Goal: Information Seeking & Learning: Learn about a topic

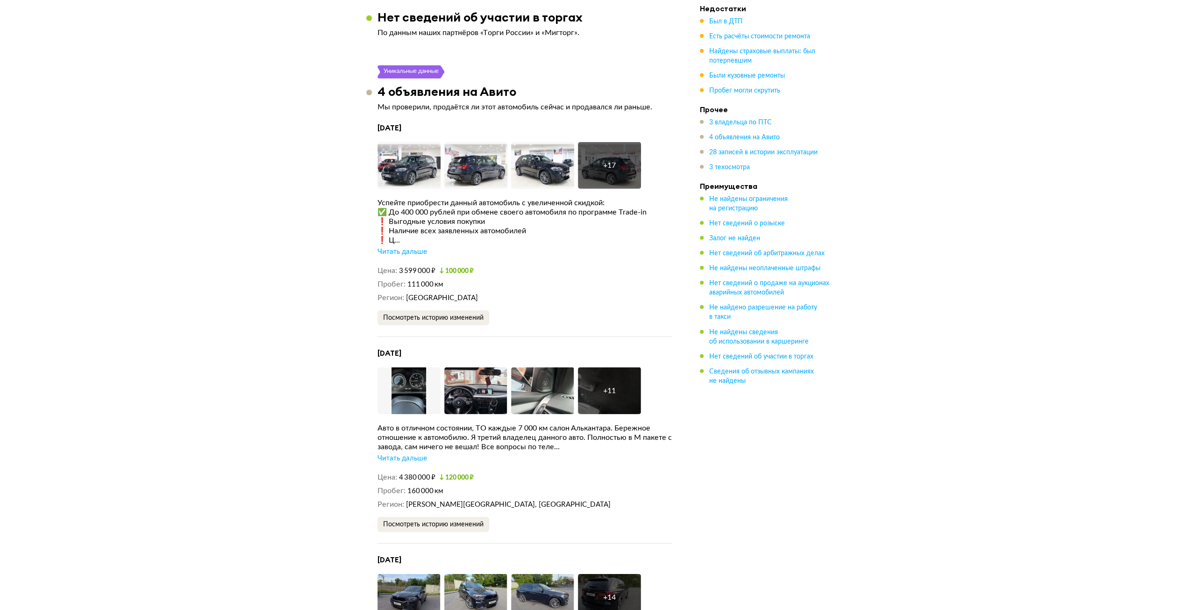
scroll to position [2710, 0]
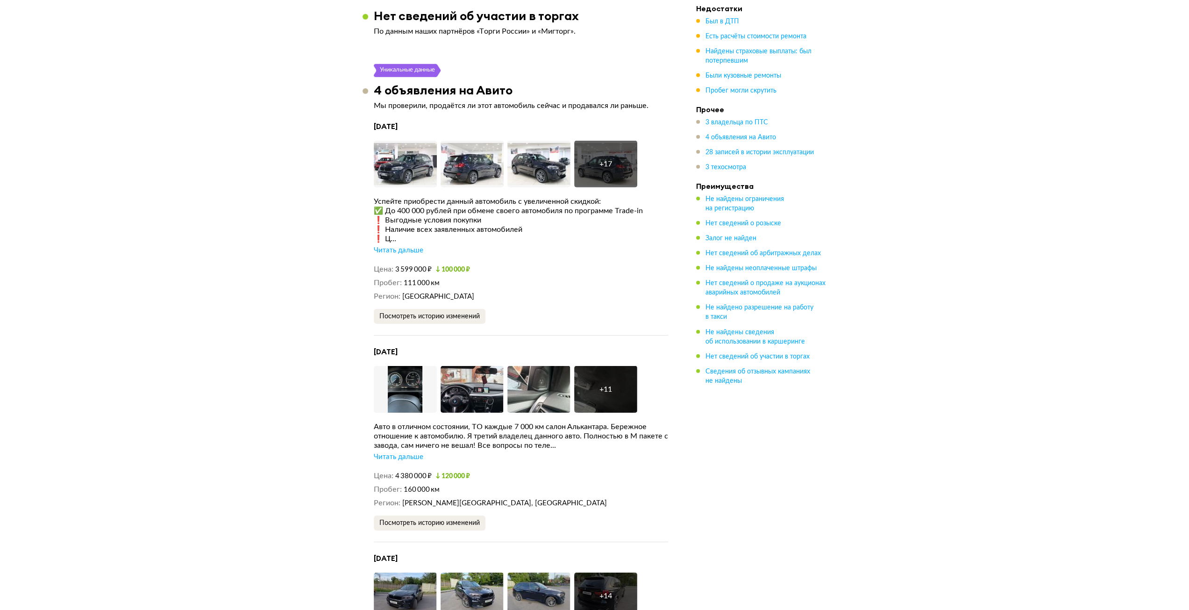
click at [396, 452] on div "Читать дальше" at bounding box center [399, 456] width 50 height 9
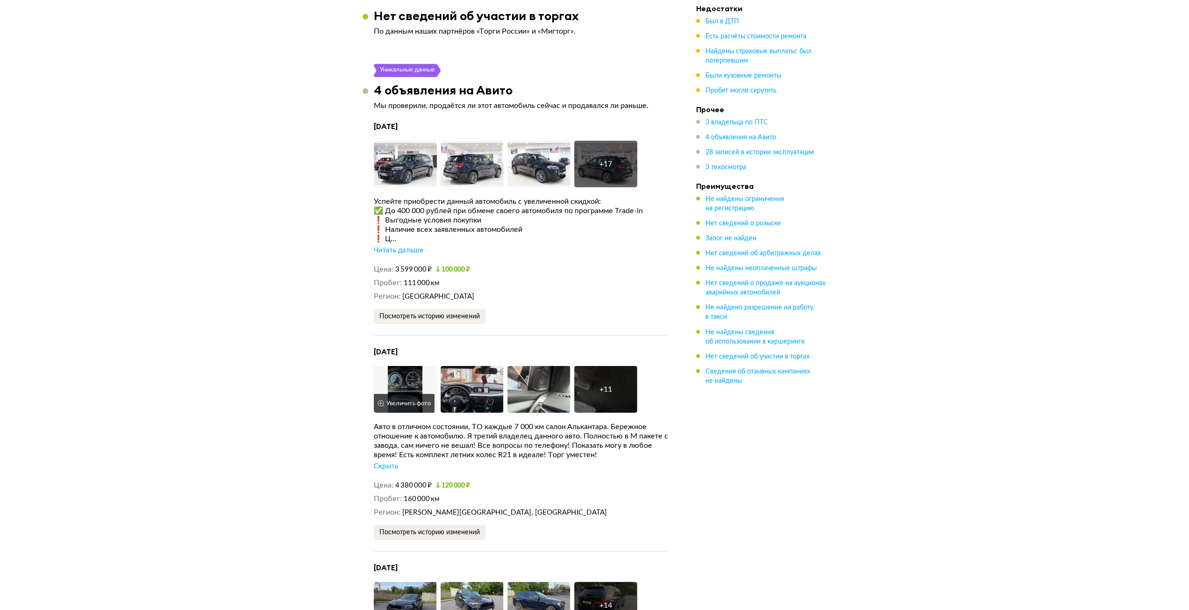
click at [409, 394] on button "Увеличить фото" at bounding box center [404, 403] width 61 height 19
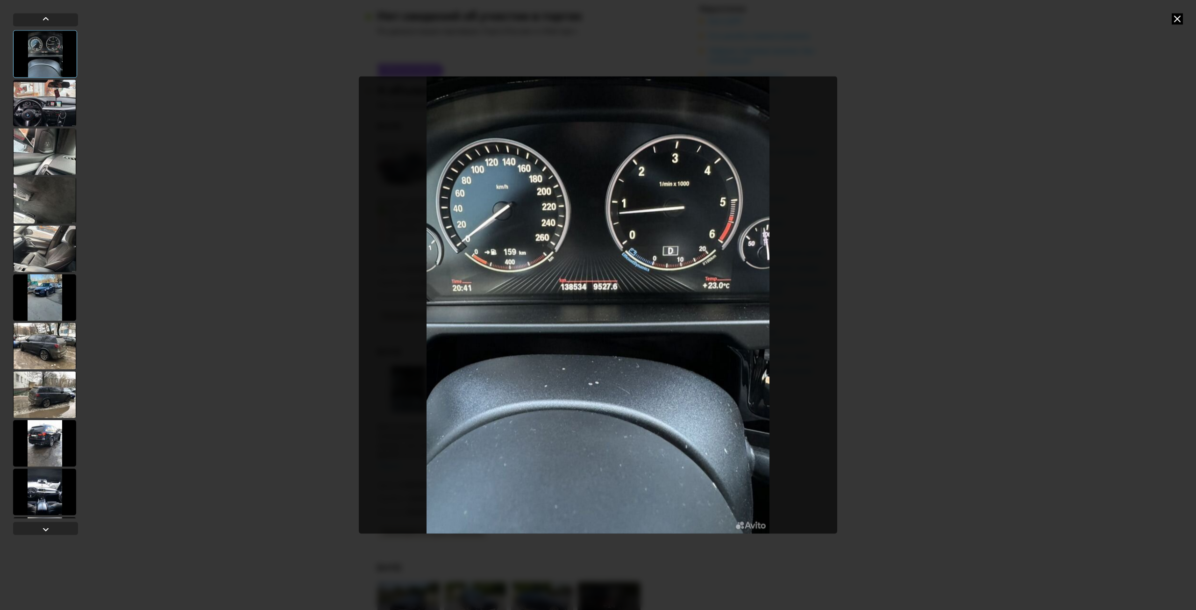
click at [40, 116] on div at bounding box center [44, 102] width 63 height 47
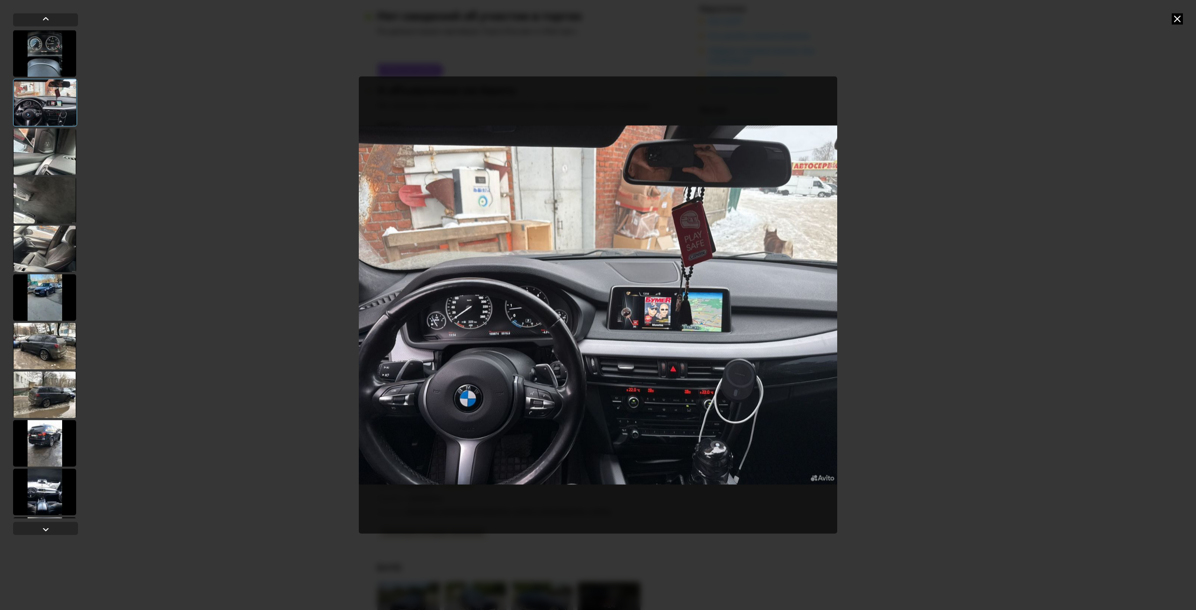
click at [41, 147] on div at bounding box center [44, 151] width 63 height 47
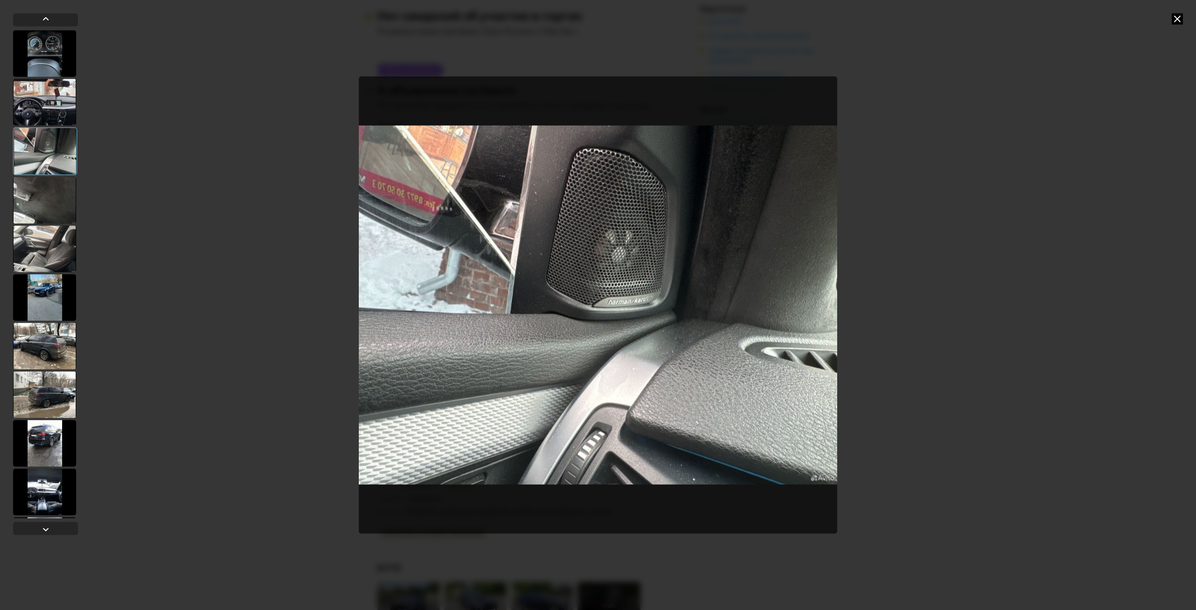
click at [50, 174] on div at bounding box center [45, 151] width 64 height 48
click at [51, 246] on div at bounding box center [44, 248] width 63 height 47
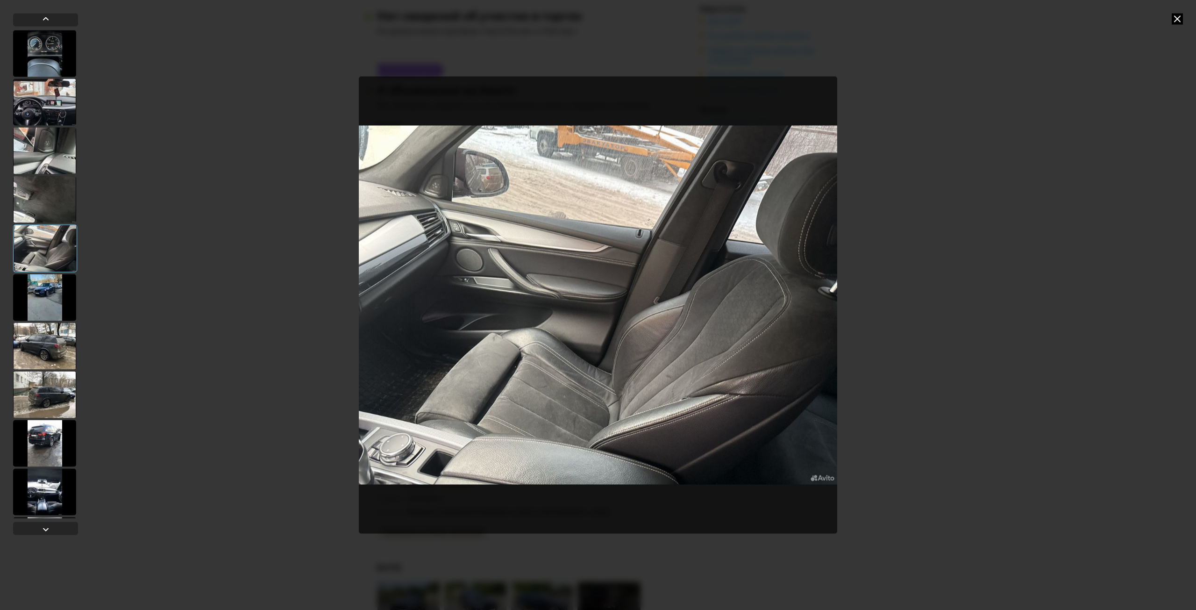
click at [53, 300] on div at bounding box center [44, 297] width 63 height 47
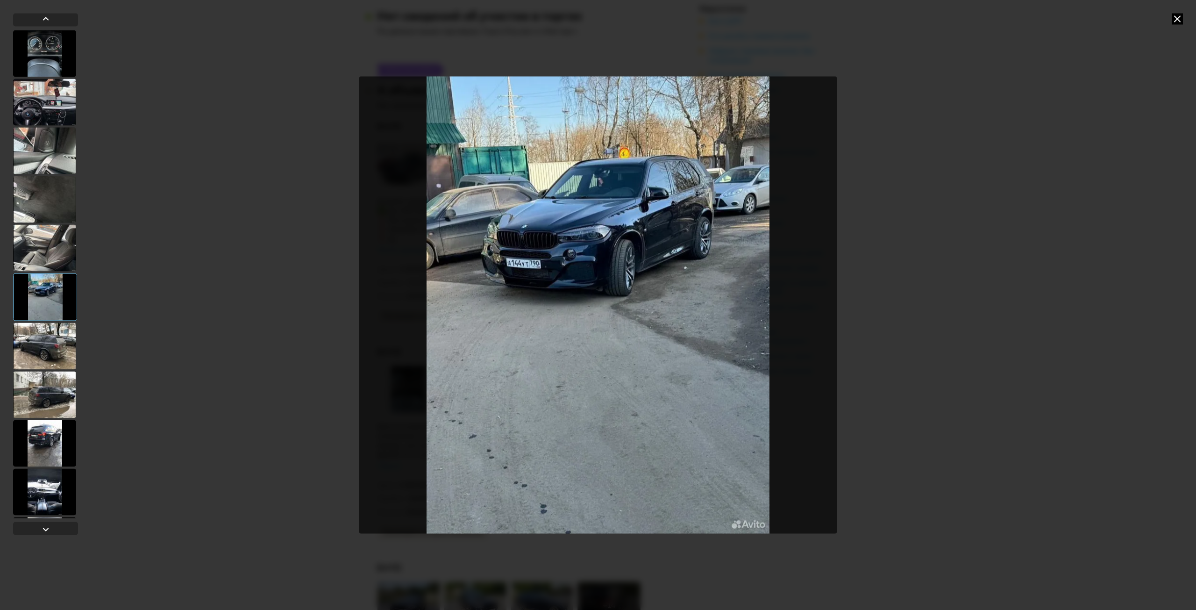
click at [41, 354] on div at bounding box center [44, 345] width 63 height 47
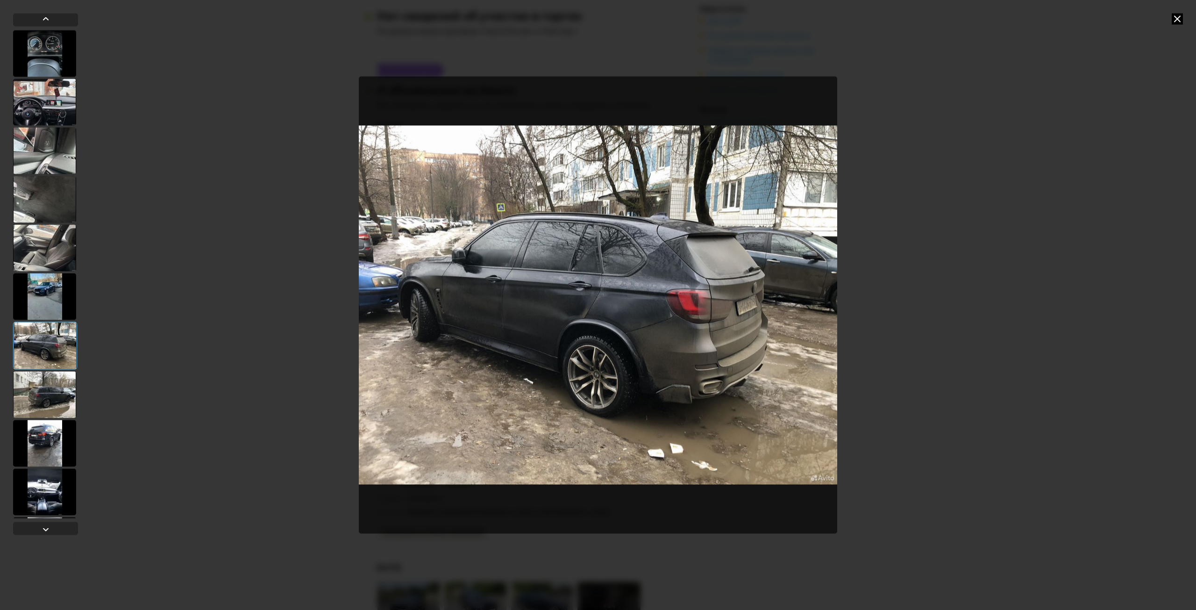
click at [44, 408] on div at bounding box center [44, 394] width 63 height 47
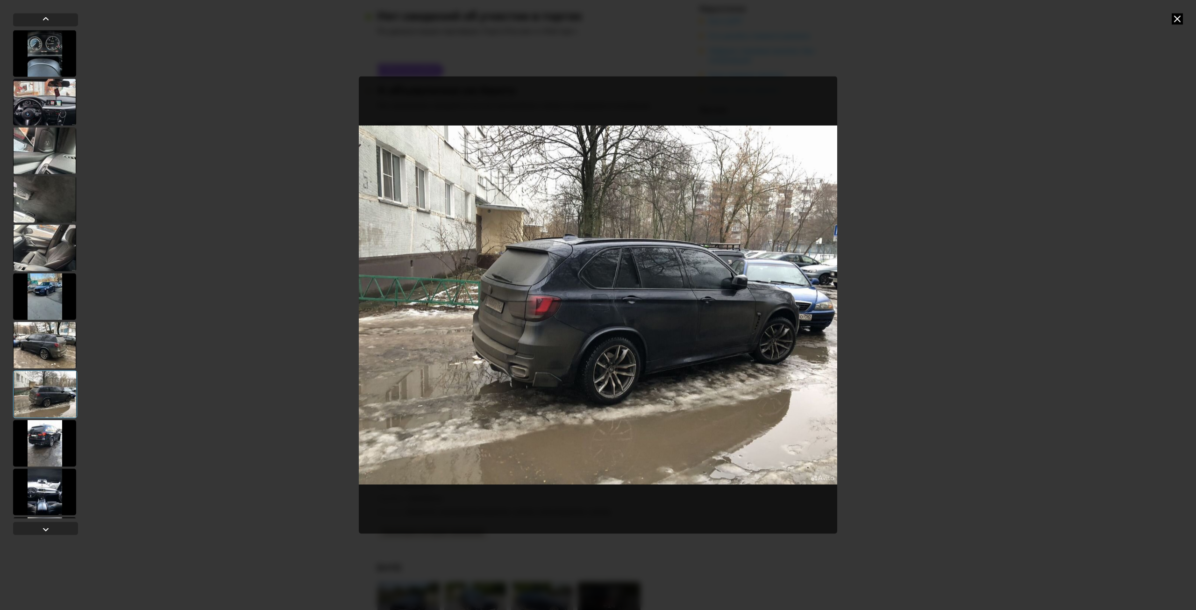
click at [49, 461] on div at bounding box center [44, 443] width 63 height 47
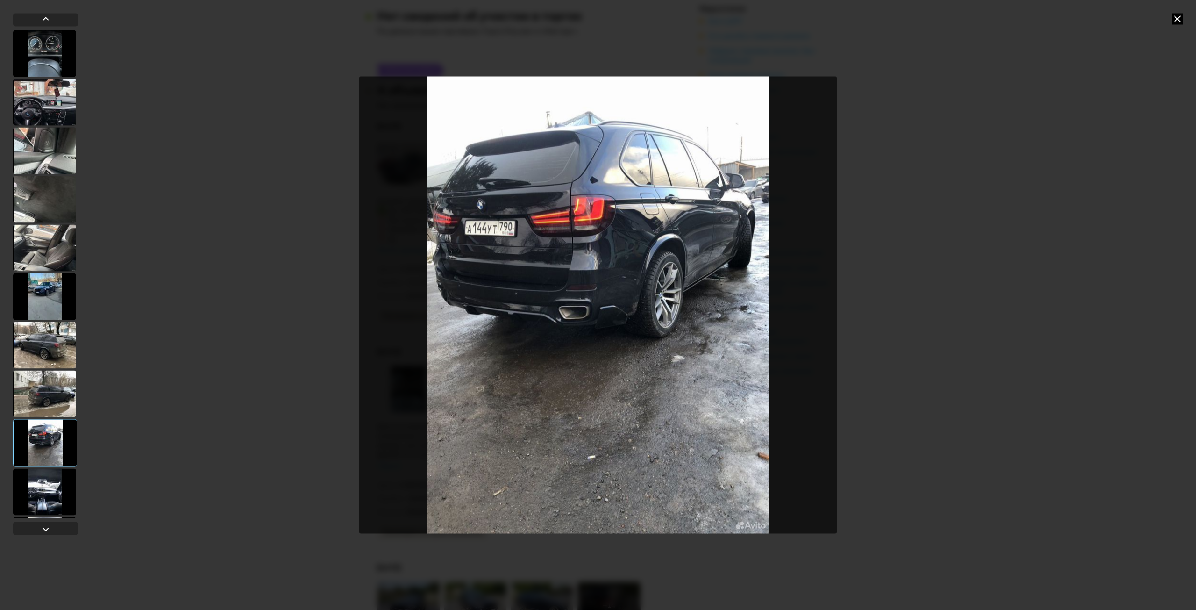
click at [50, 484] on div at bounding box center [44, 491] width 63 height 47
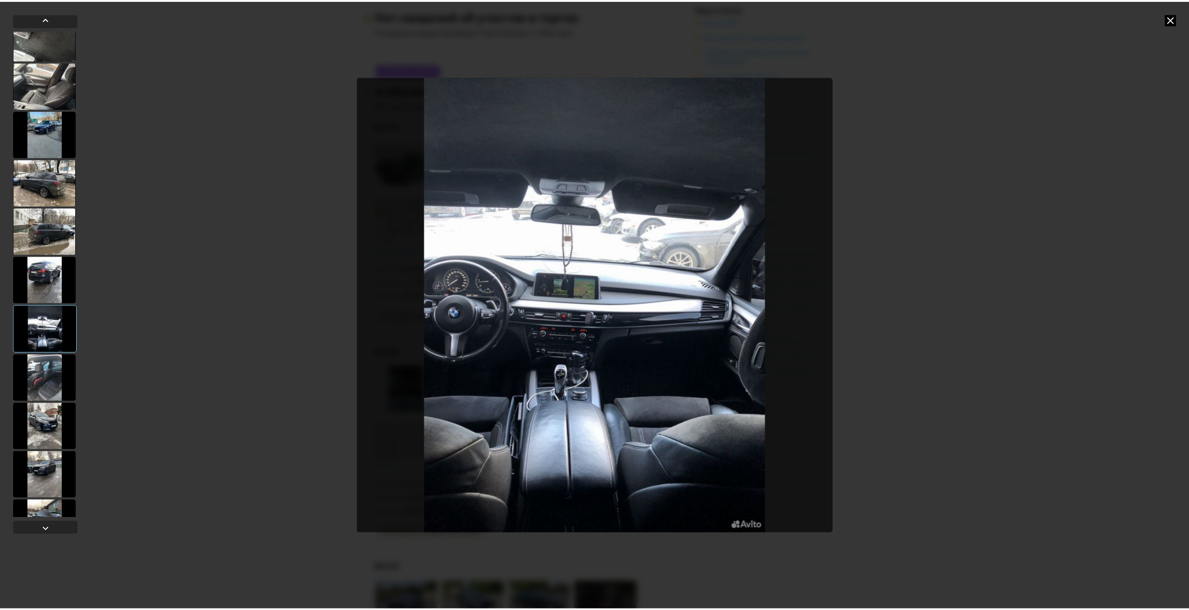
scroll to position [193, 0]
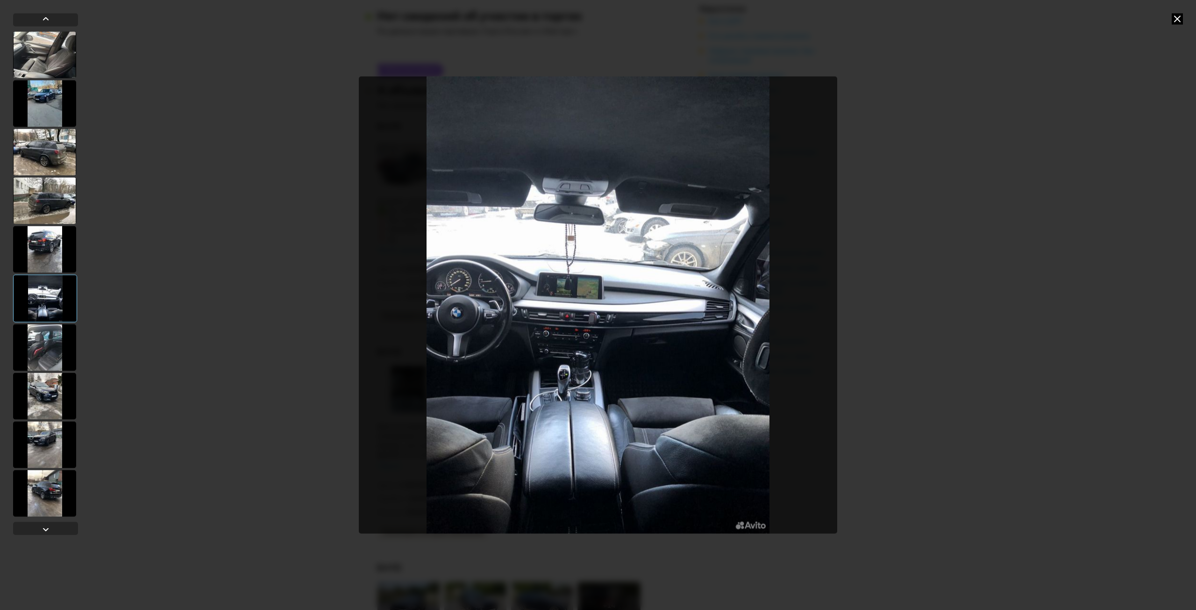
click at [50, 497] on div at bounding box center [44, 493] width 63 height 47
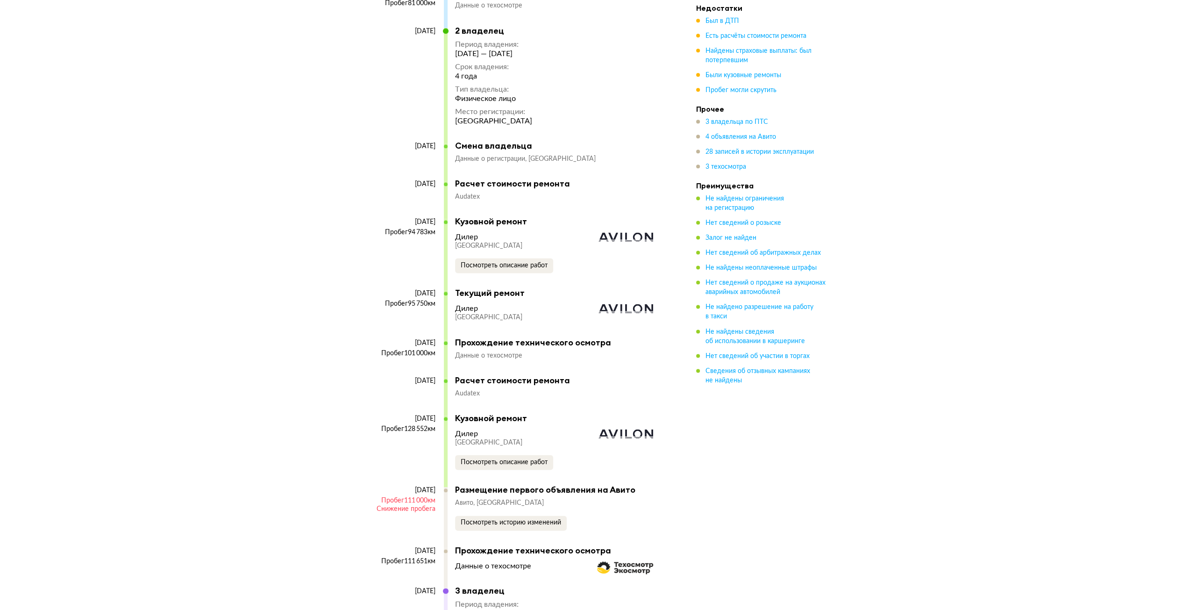
scroll to position [4719, 0]
click at [489, 264] on span "Посмотреть описание работ" at bounding box center [504, 267] width 87 height 7
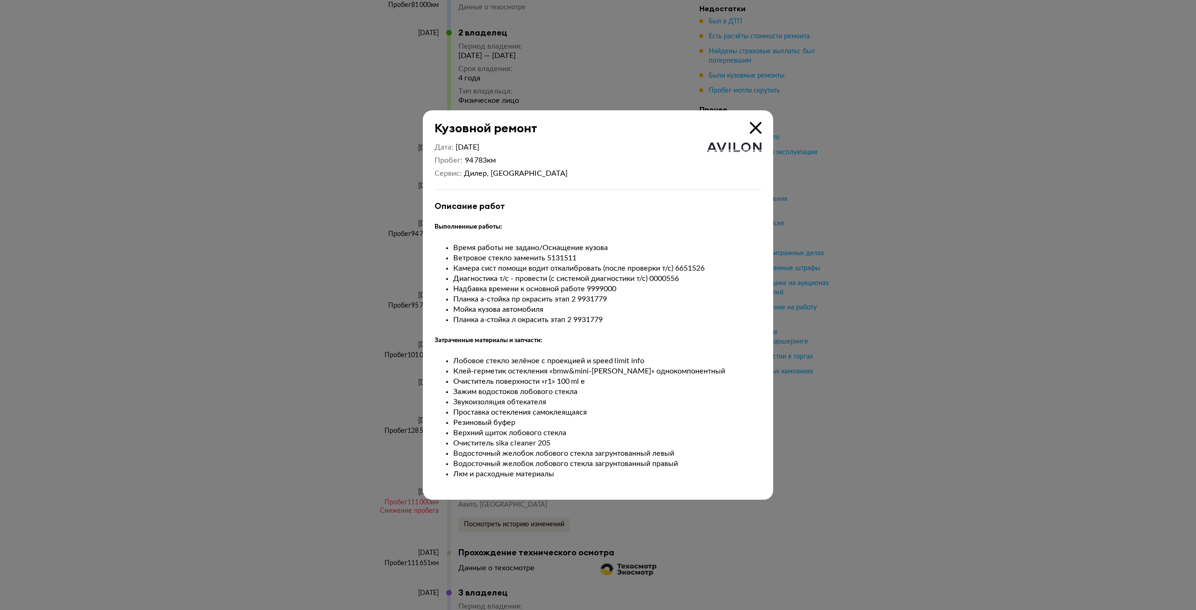
click at [758, 124] on icon at bounding box center [756, 128] width 12 height 12
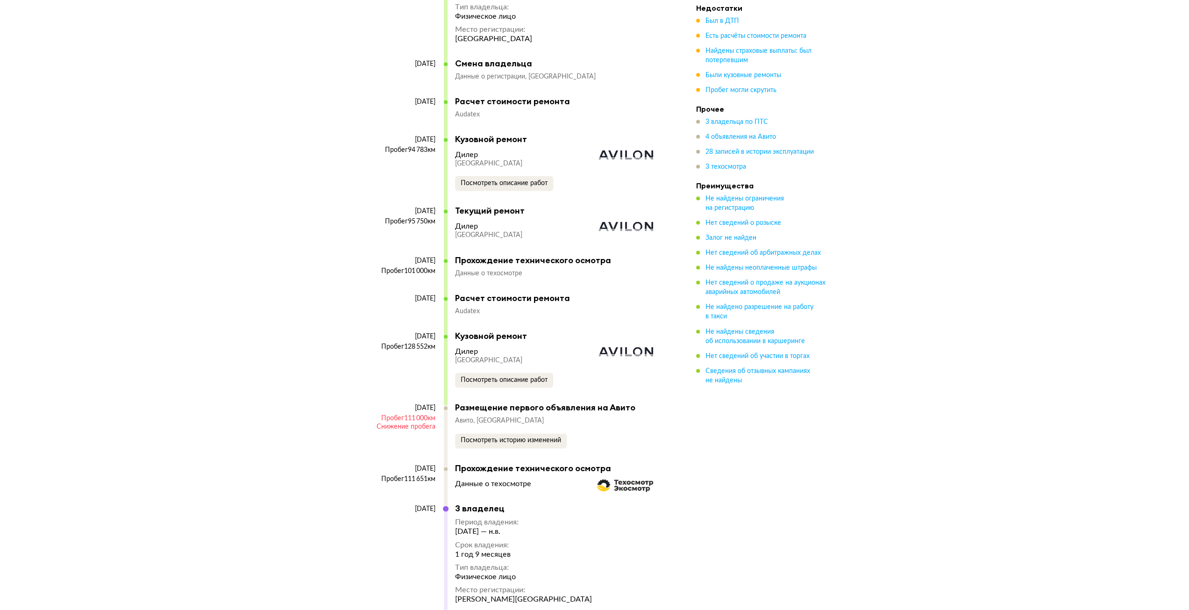
scroll to position [4813, 0]
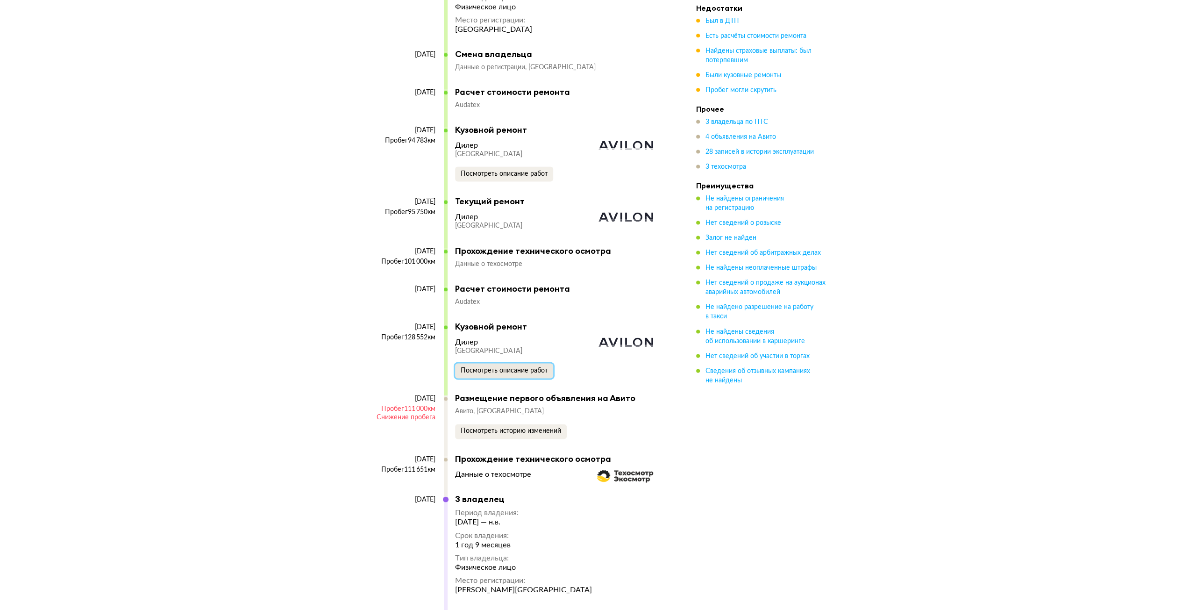
click at [512, 367] on span "Посмотреть описание работ" at bounding box center [504, 370] width 87 height 7
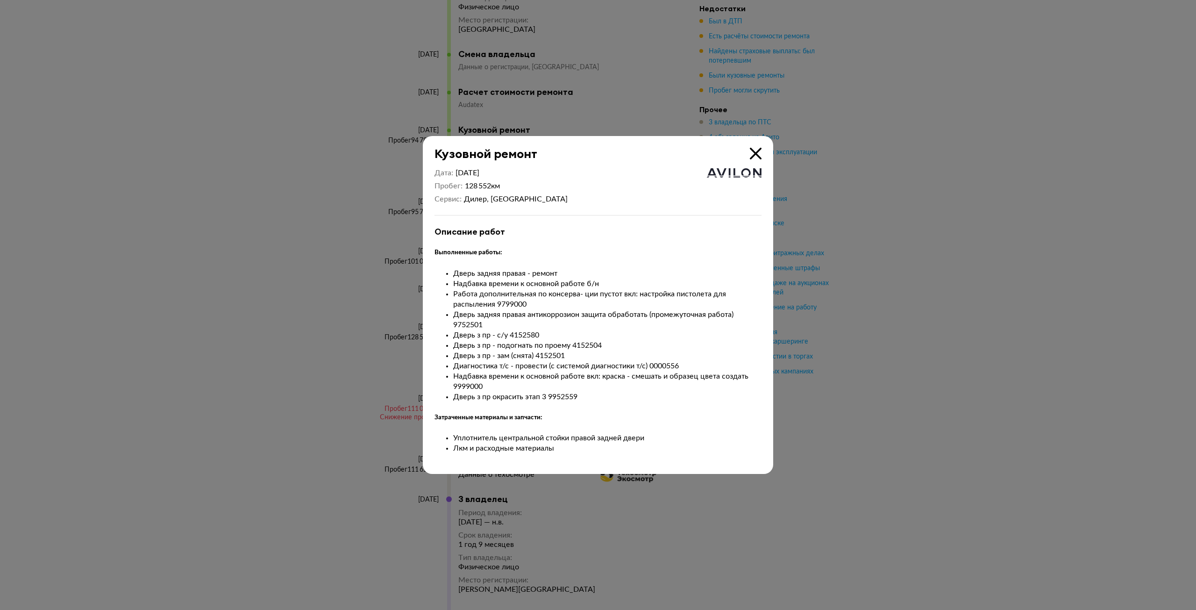
click at [756, 148] on icon at bounding box center [756, 154] width 12 height 12
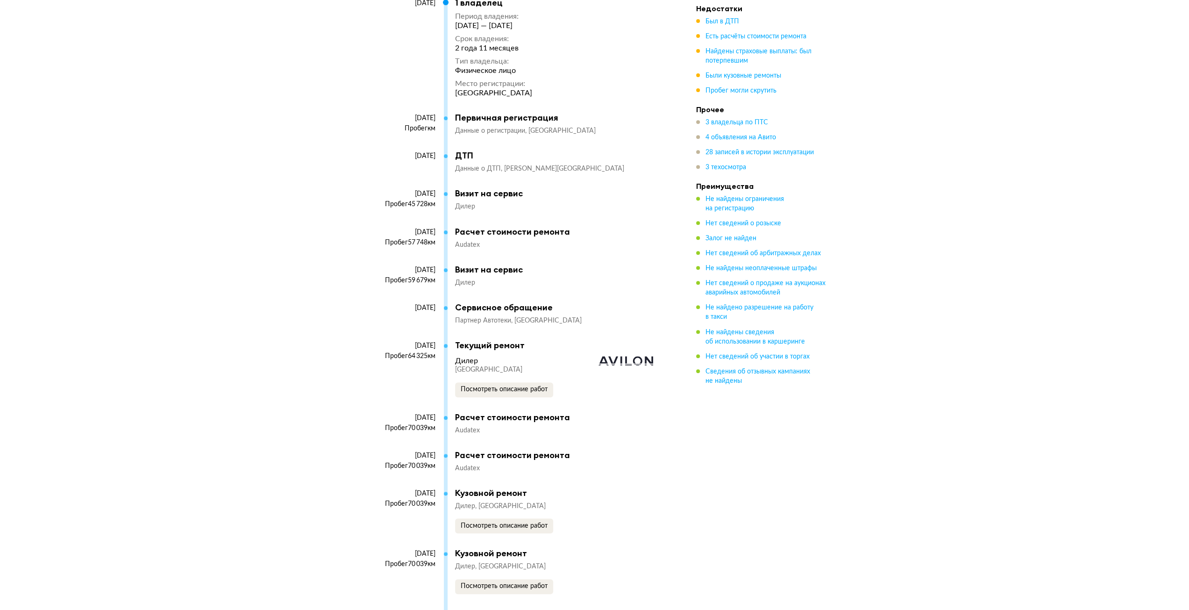
scroll to position [4019, 0]
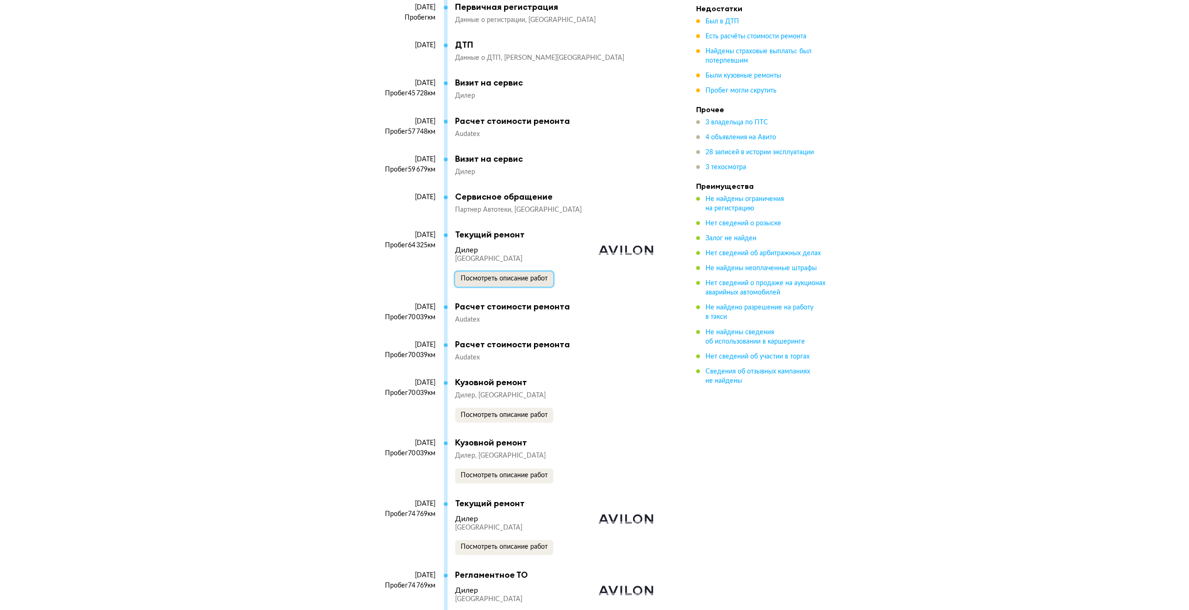
click at [494, 275] on span "Посмотреть описание работ" at bounding box center [504, 278] width 87 height 7
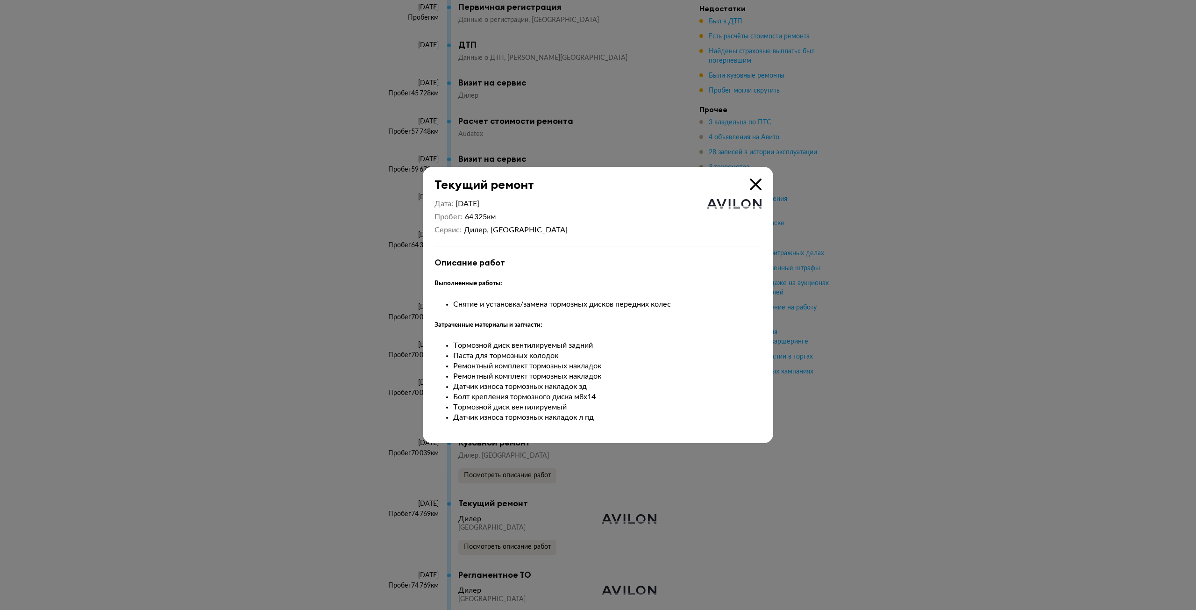
click at [750, 183] on icon at bounding box center [756, 184] width 12 height 12
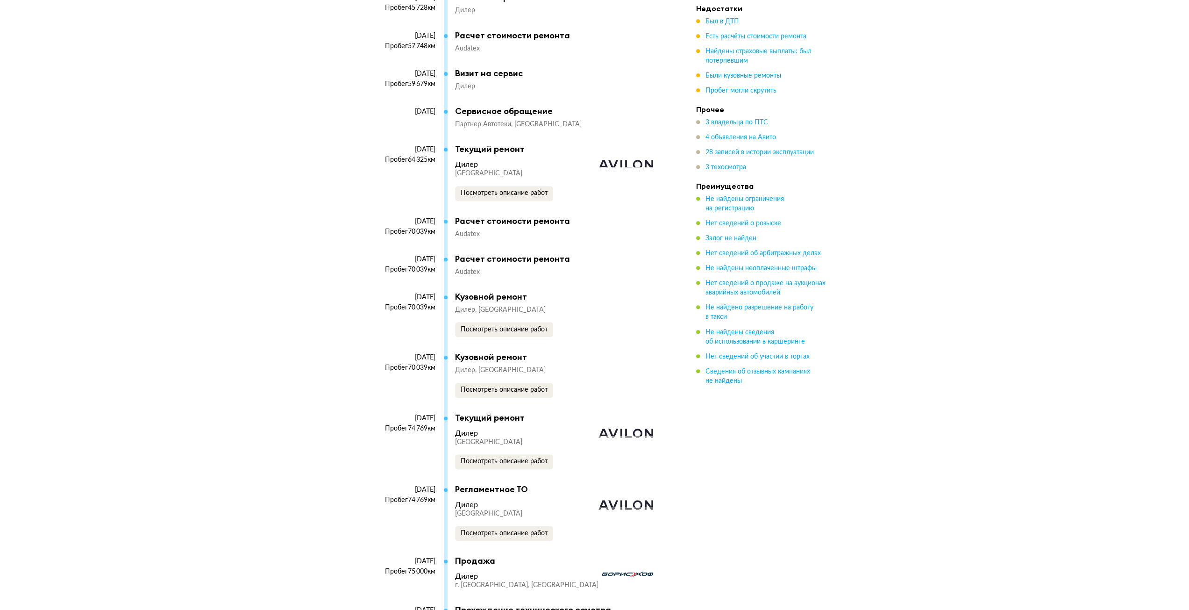
scroll to position [4112, 0]
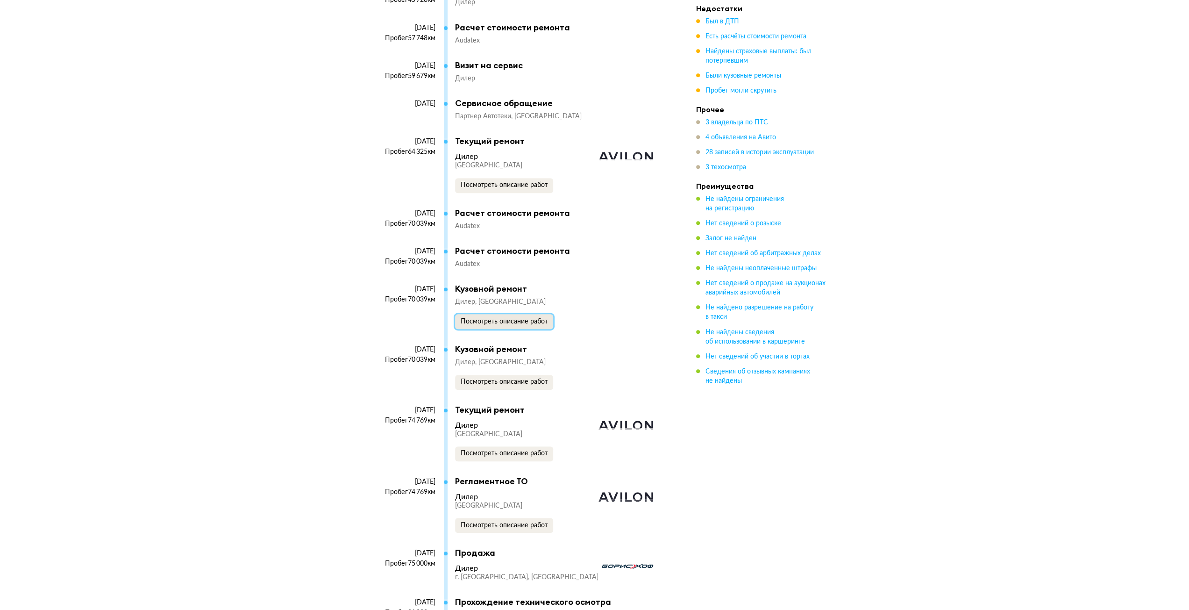
click at [519, 318] on span "Посмотреть описание работ" at bounding box center [504, 321] width 87 height 7
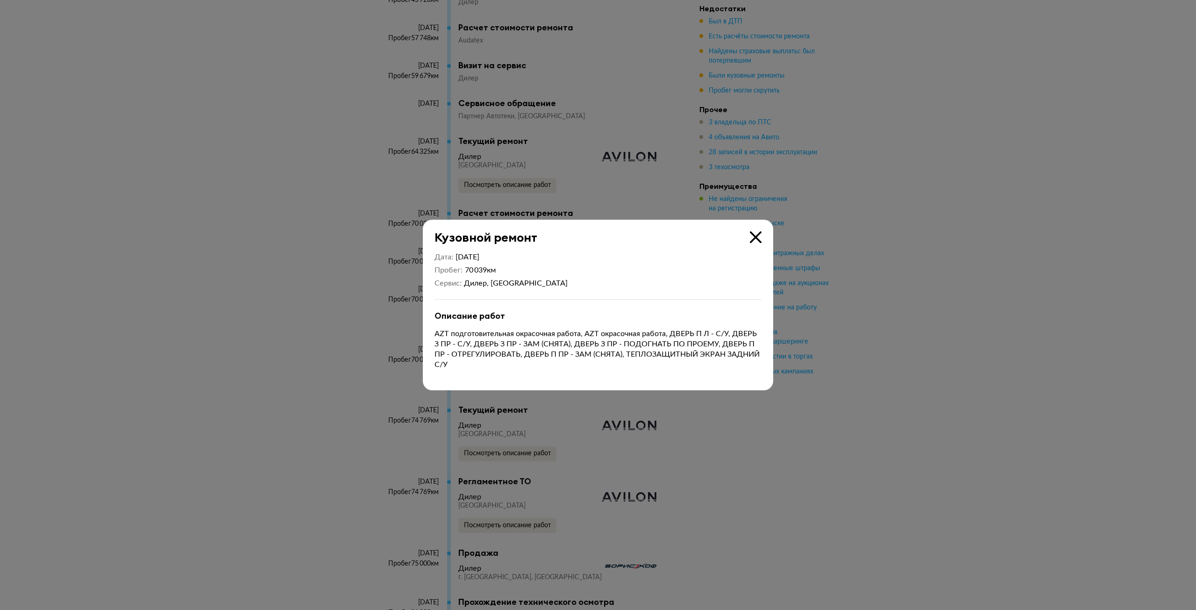
click at [760, 235] on icon at bounding box center [756, 237] width 12 height 12
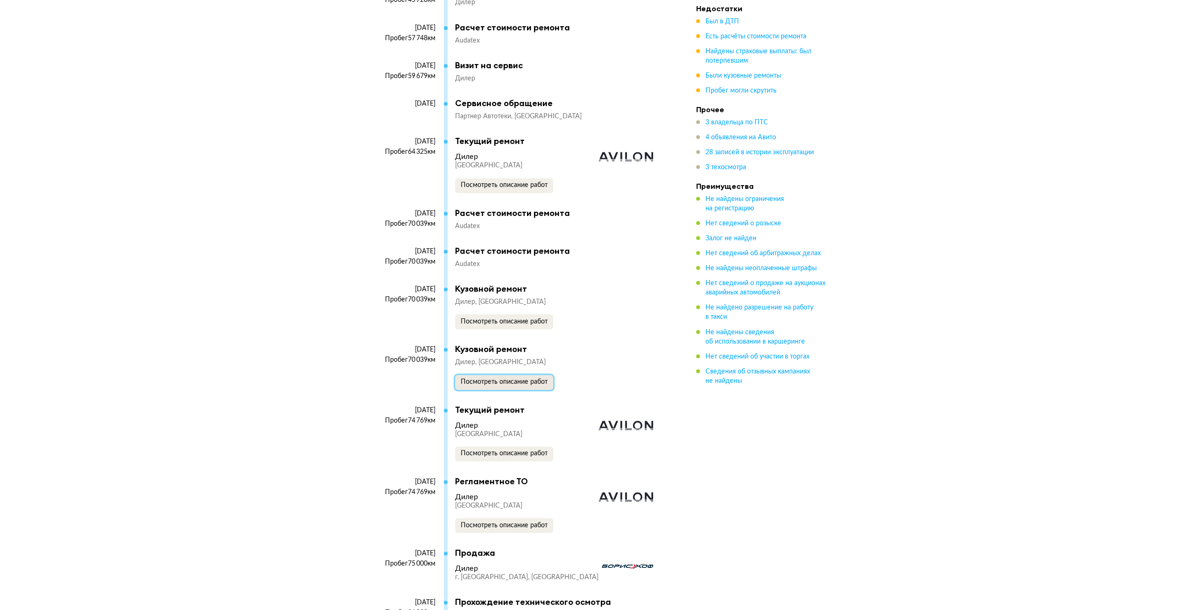
click at [498, 375] on button "Посмотреть описание работ" at bounding box center [504, 382] width 98 height 15
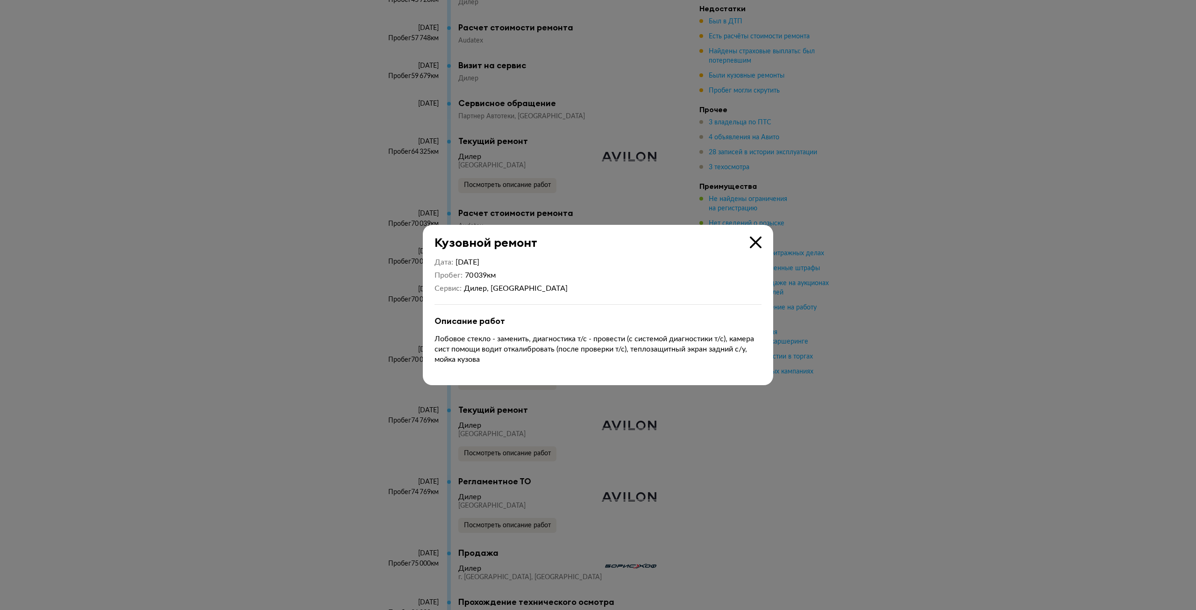
drag, startPoint x: 753, startPoint y: 252, endPoint x: 752, endPoint y: 245, distance: 6.6
click at [753, 250] on div "Дата [DATE] Пробег 70 039 км Сервис Дилер, [GEOGRAPHIC_DATA] Описание работ Лоб…" at bounding box center [598, 317] width 350 height 135
click at [751, 243] on icon at bounding box center [756, 242] width 12 height 12
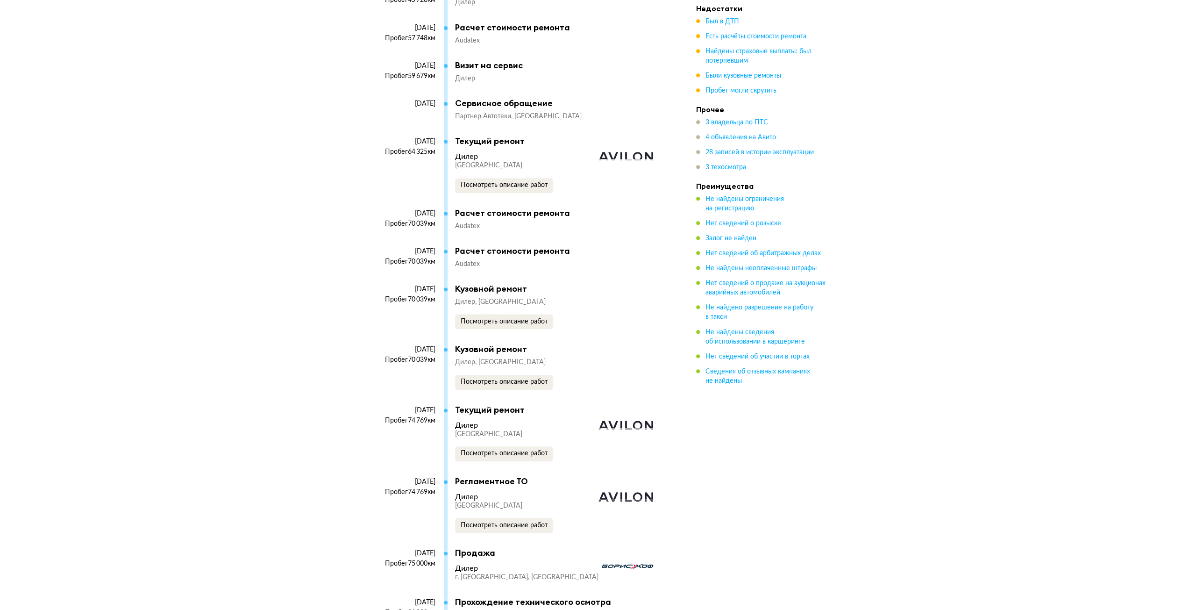
scroll to position [4299, 0]
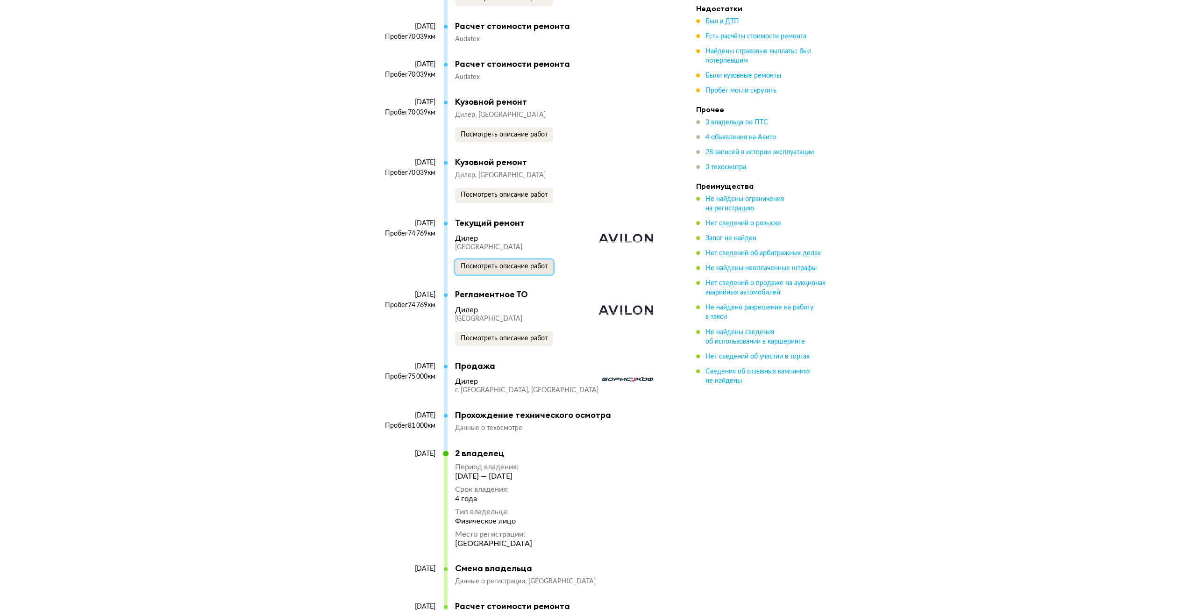
click at [528, 263] on span "Посмотреть описание работ" at bounding box center [504, 266] width 87 height 7
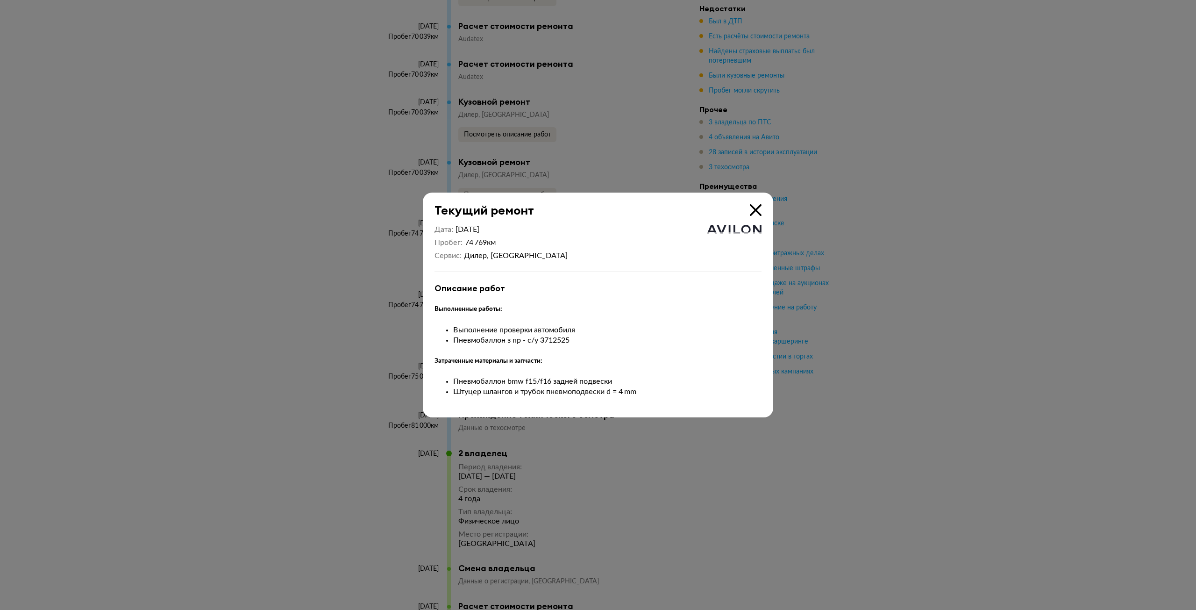
click at [753, 206] on icon at bounding box center [756, 210] width 12 height 12
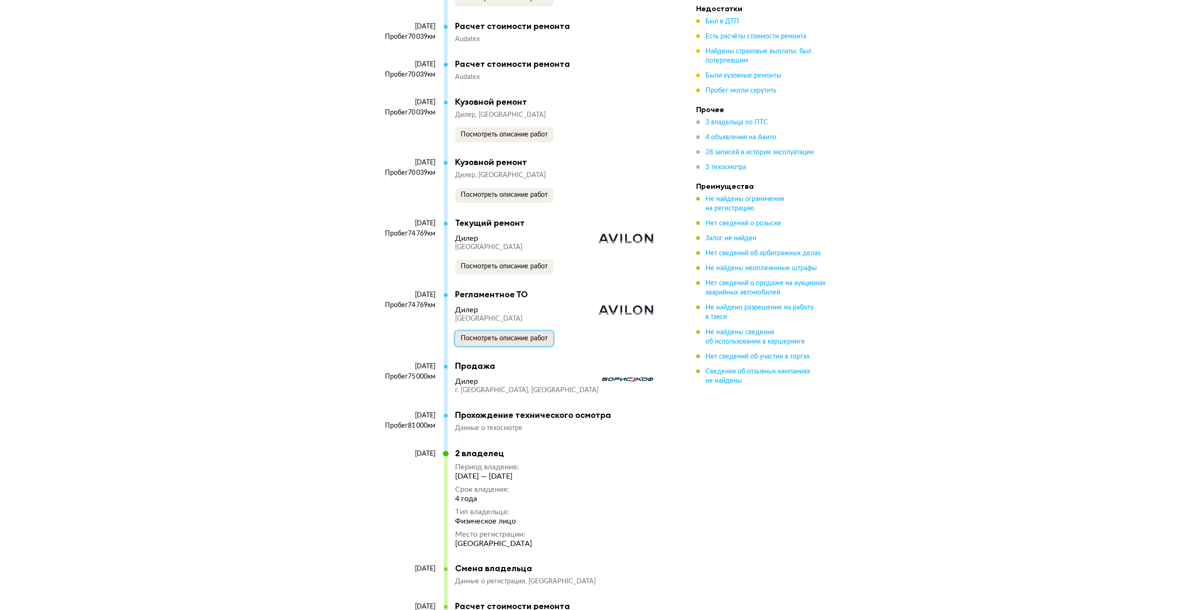
click at [479, 335] on span "Посмотреть описание работ" at bounding box center [504, 338] width 87 height 7
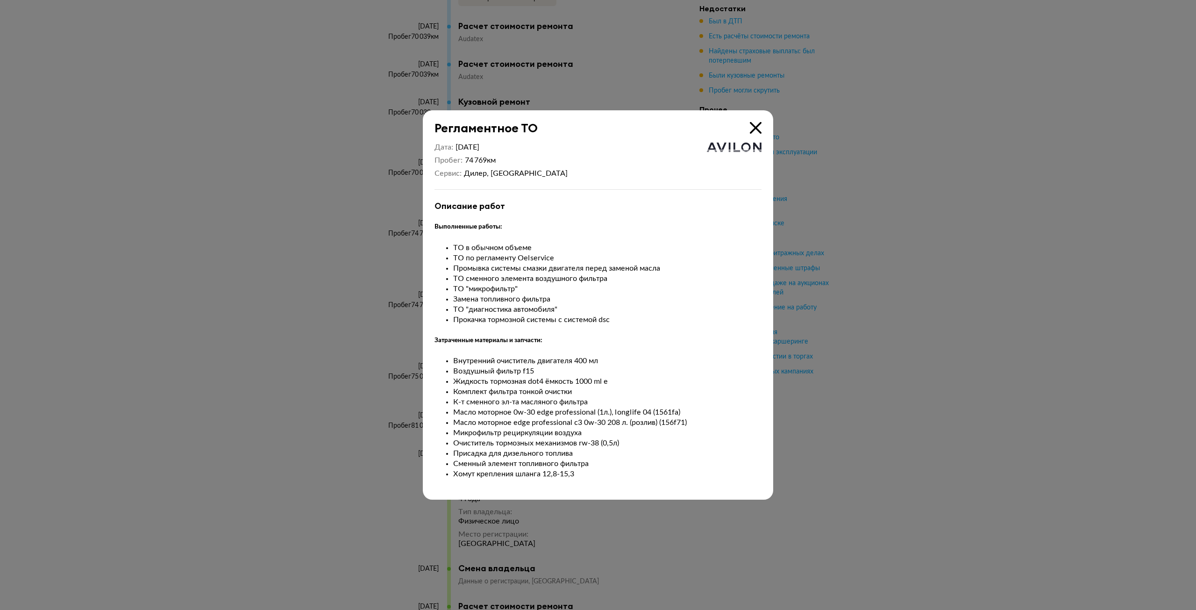
click at [759, 131] on icon at bounding box center [756, 128] width 12 height 12
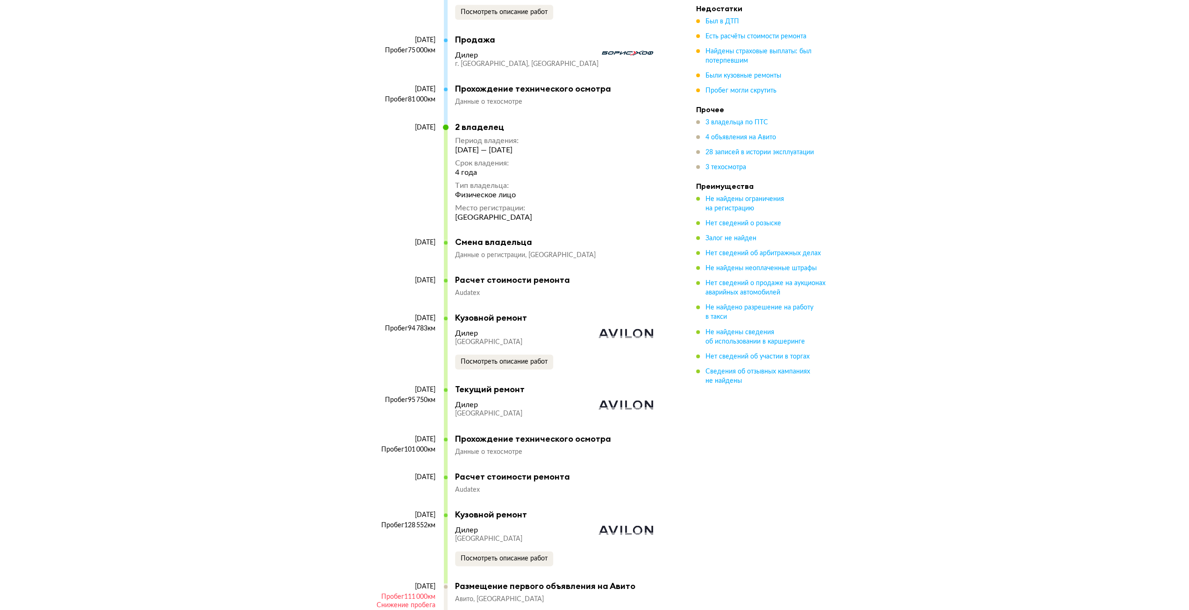
scroll to position [4626, 0]
click at [525, 357] on span "Посмотреть описание работ" at bounding box center [504, 360] width 87 height 7
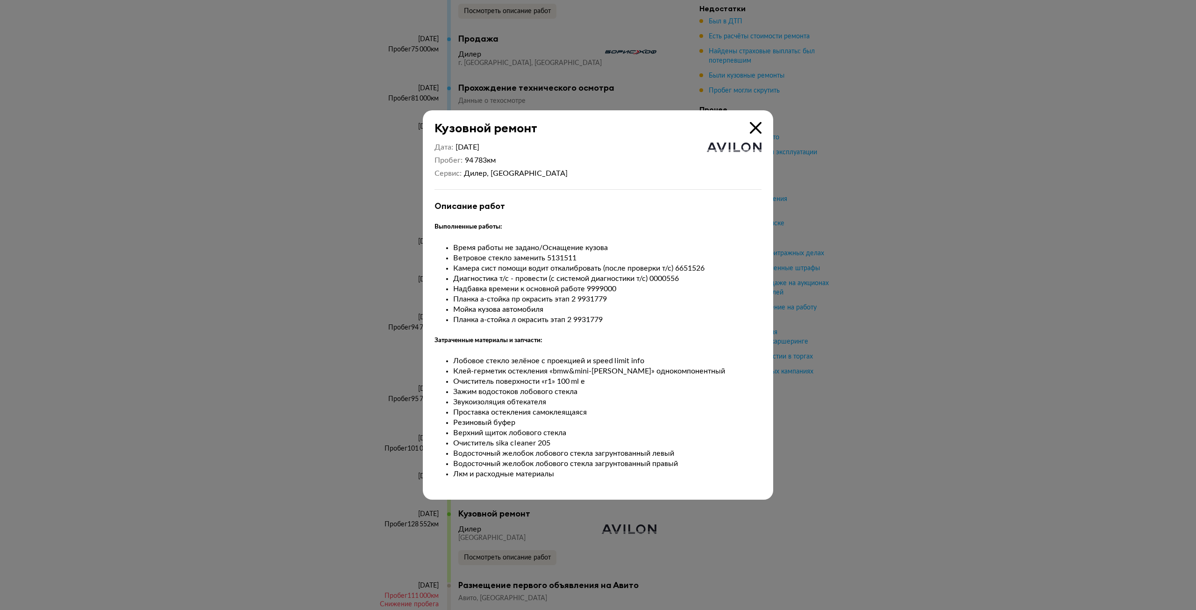
click at [761, 126] on icon at bounding box center [756, 128] width 12 height 12
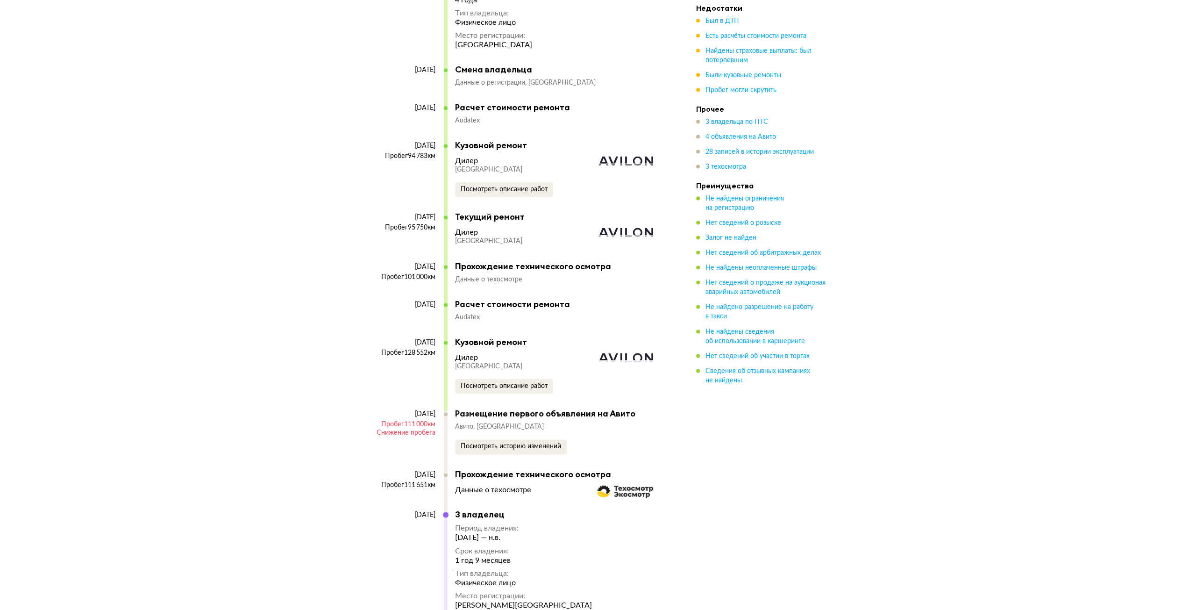
scroll to position [4813, 0]
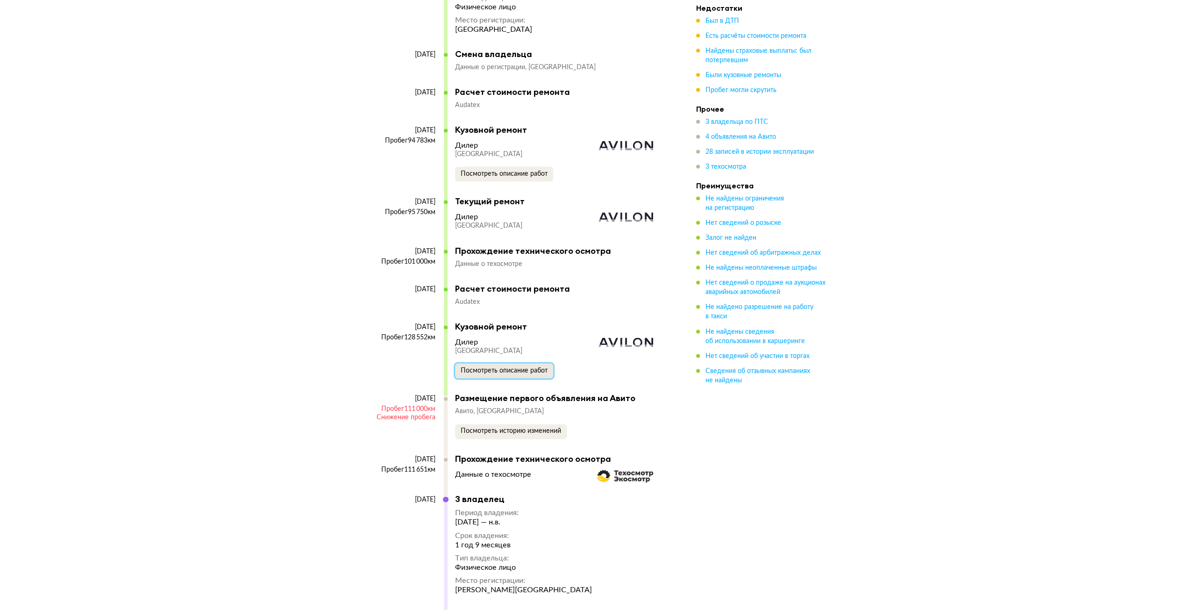
click at [519, 367] on span "Посмотреть описание работ" at bounding box center [504, 370] width 87 height 7
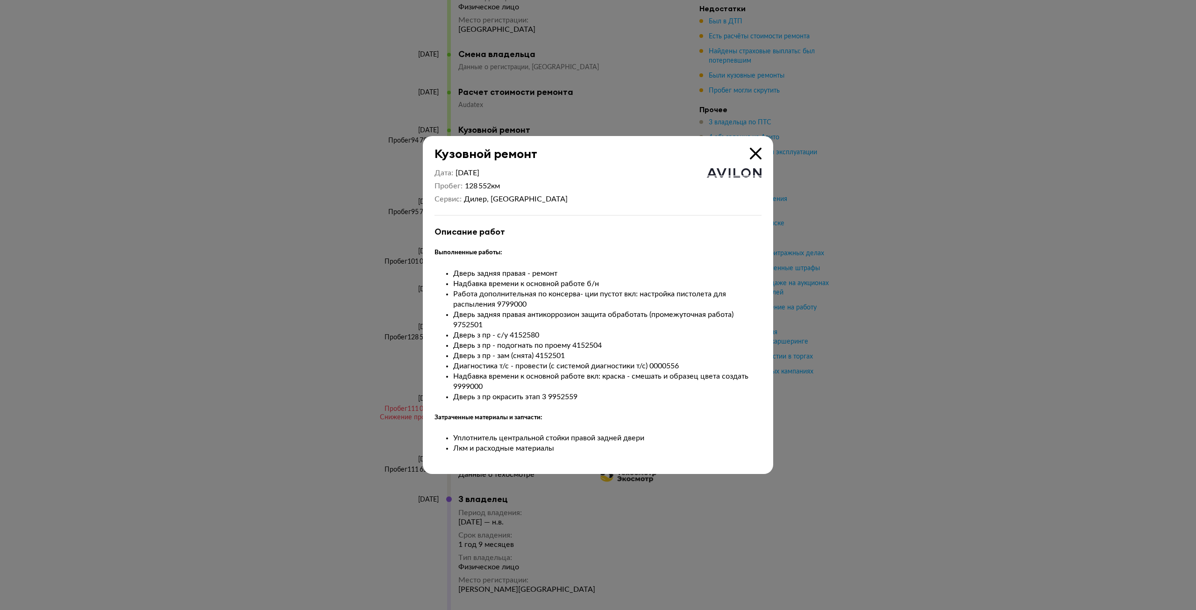
click at [756, 154] on icon at bounding box center [756, 154] width 12 height 12
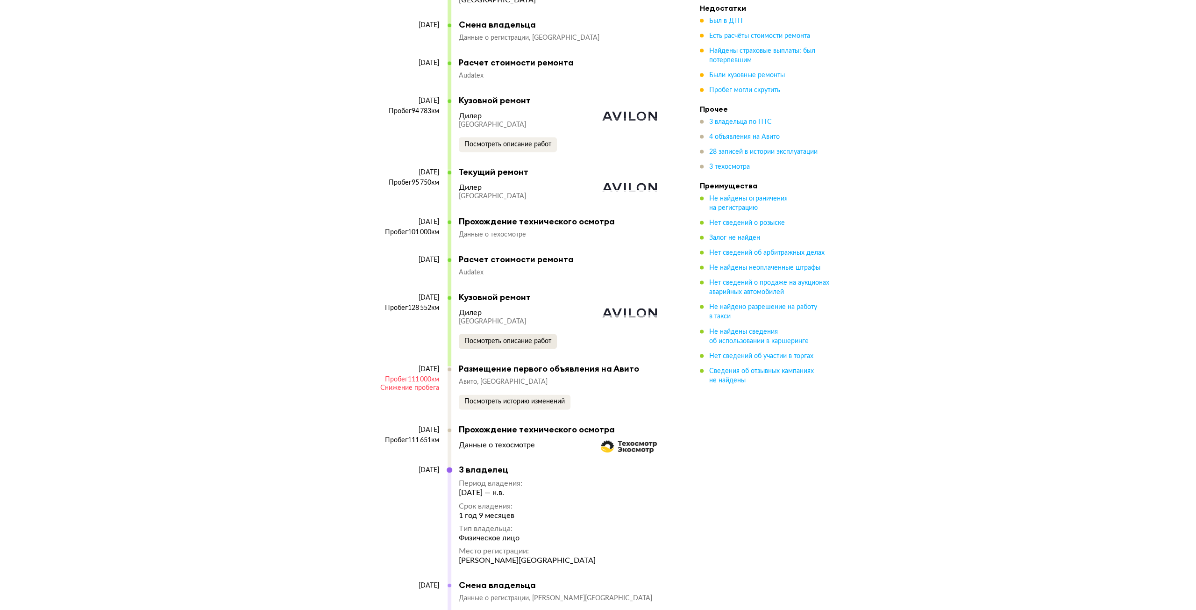
scroll to position [4953, 0]
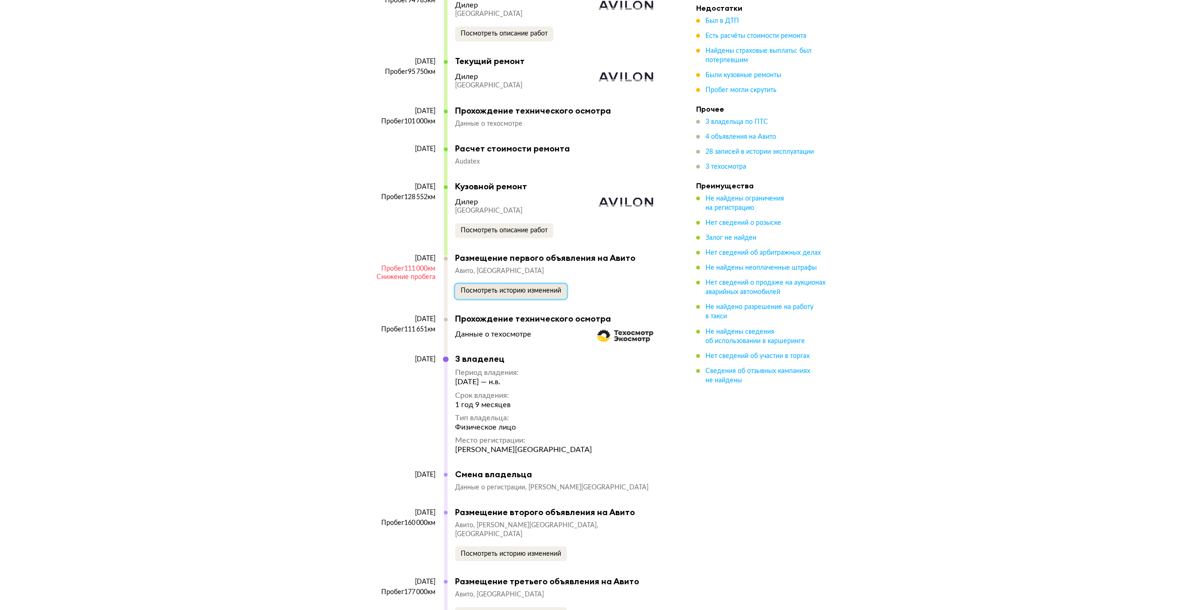
click at [512, 289] on span "Посмотреть историю изменений" at bounding box center [511, 290] width 100 height 7
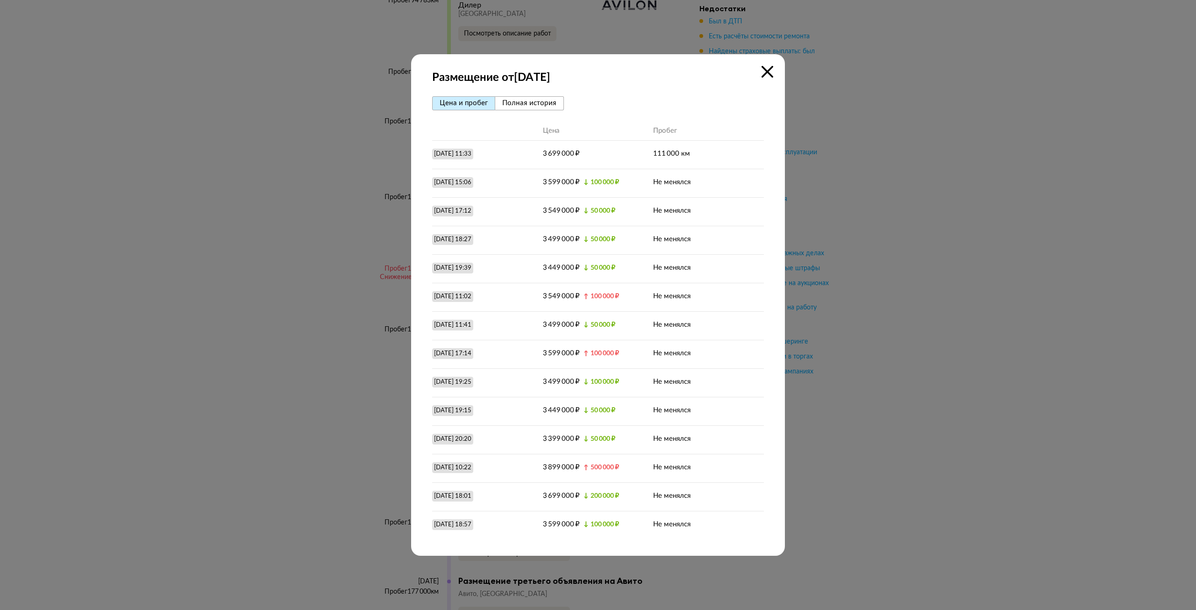
click at [531, 110] on button "Полная история" at bounding box center [529, 103] width 69 height 14
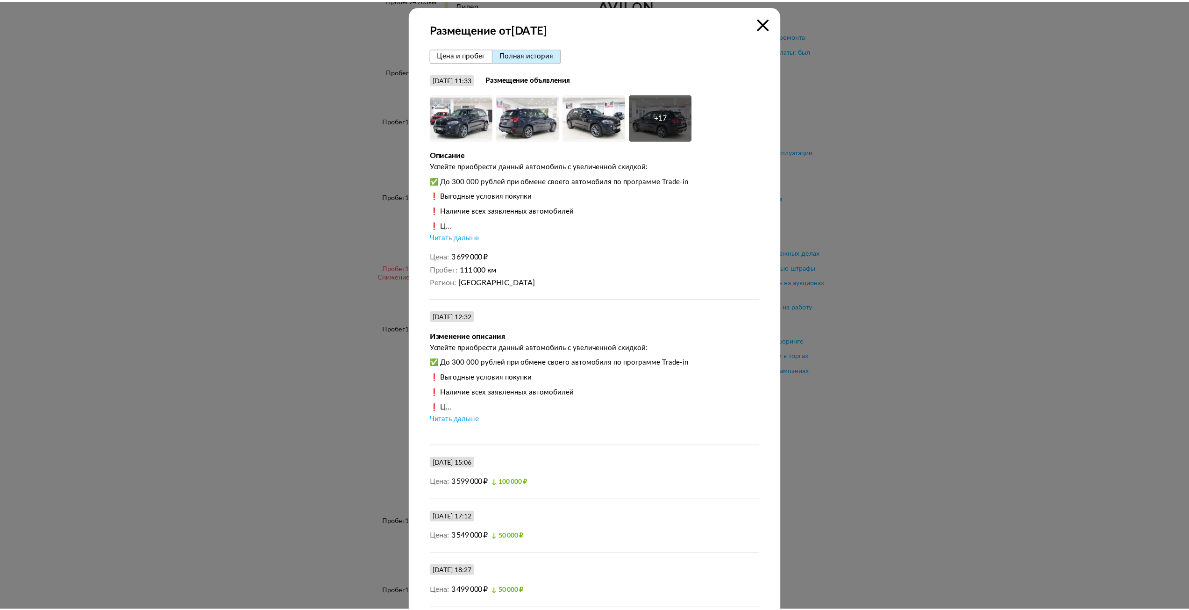
scroll to position [0, 0]
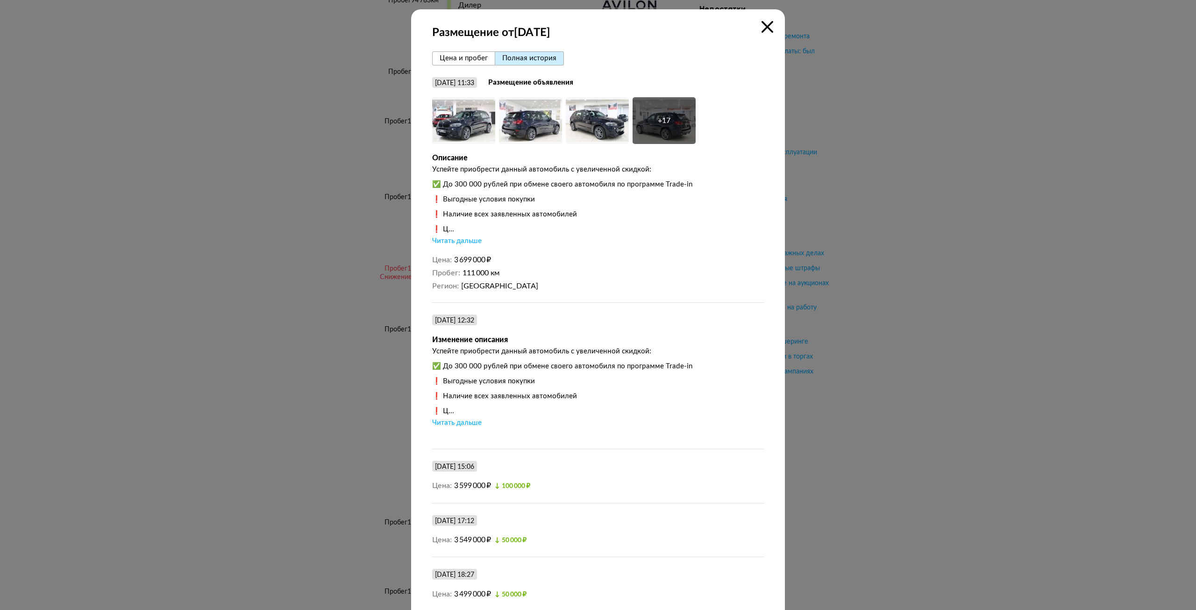
click at [764, 26] on icon at bounding box center [768, 27] width 12 height 12
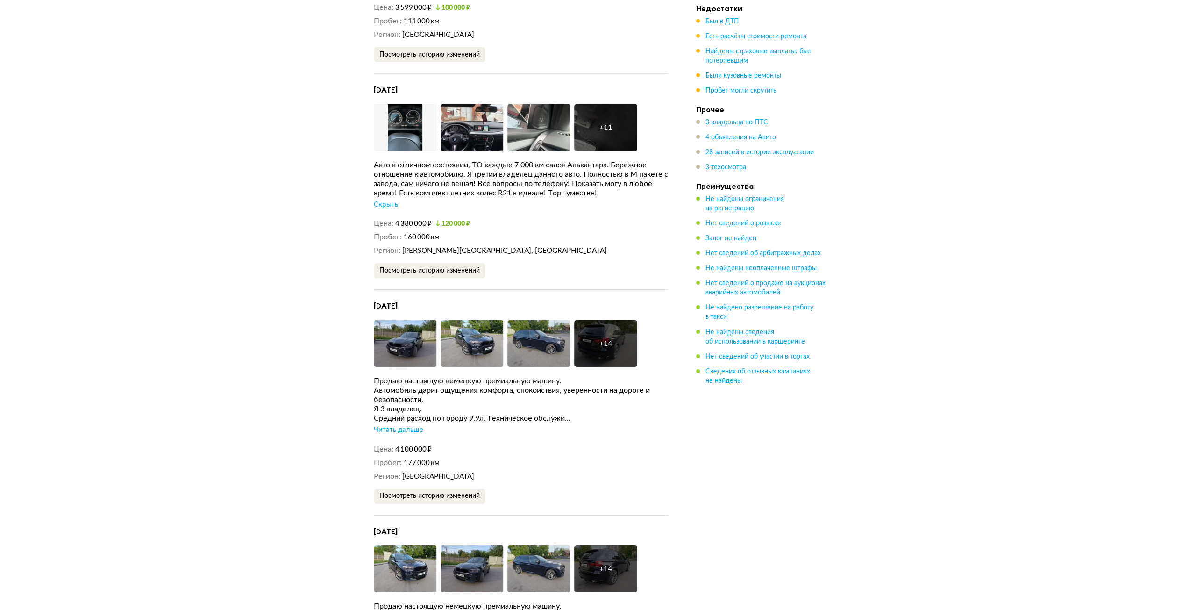
scroll to position [2936, 0]
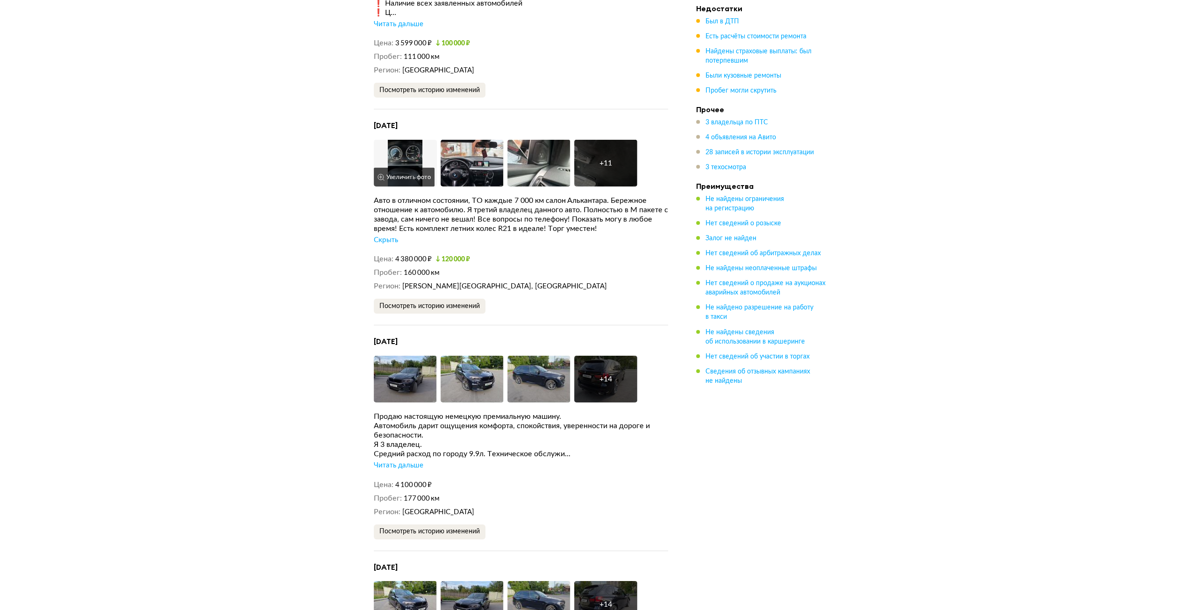
click at [406, 150] on img at bounding box center [405, 163] width 63 height 47
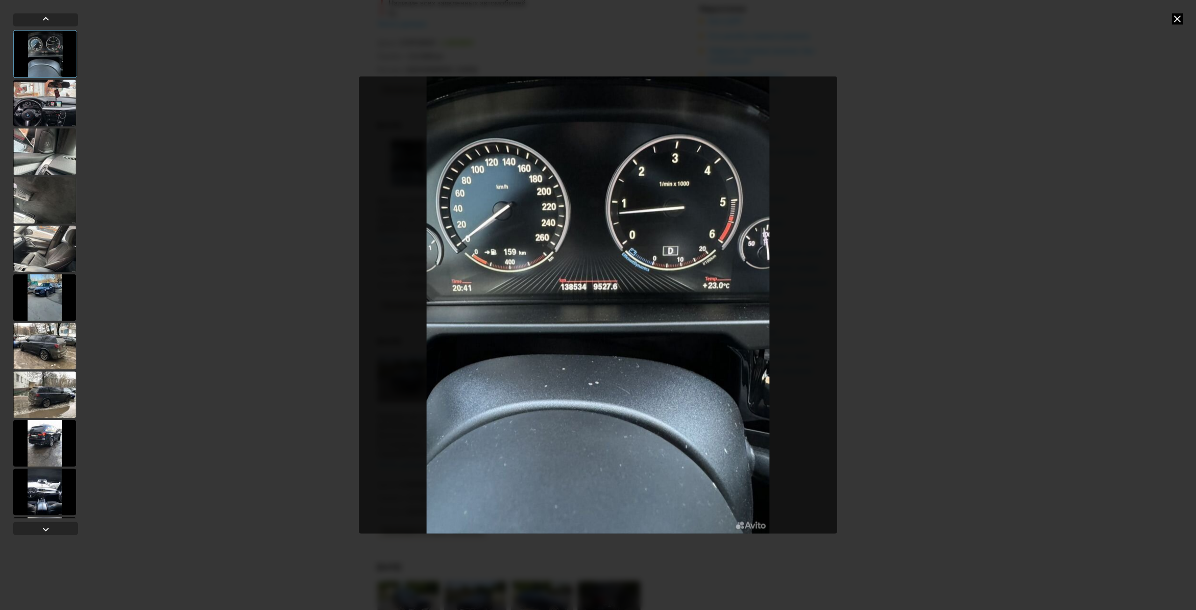
click at [1175, 18] on icon at bounding box center [1177, 18] width 11 height 11
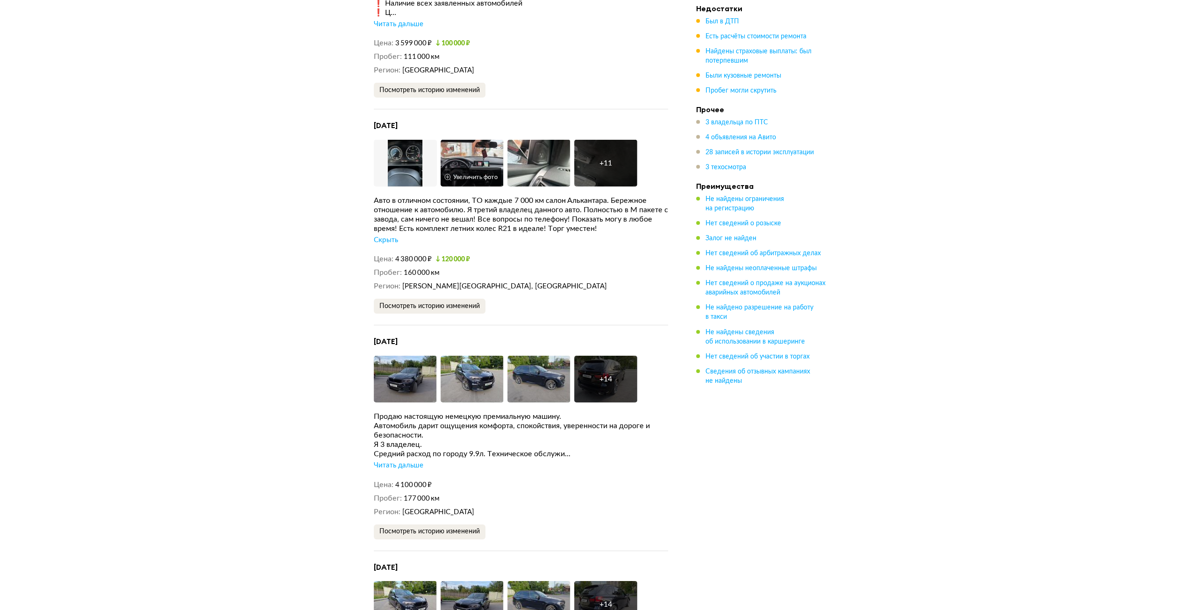
click at [483, 146] on img at bounding box center [472, 163] width 63 height 47
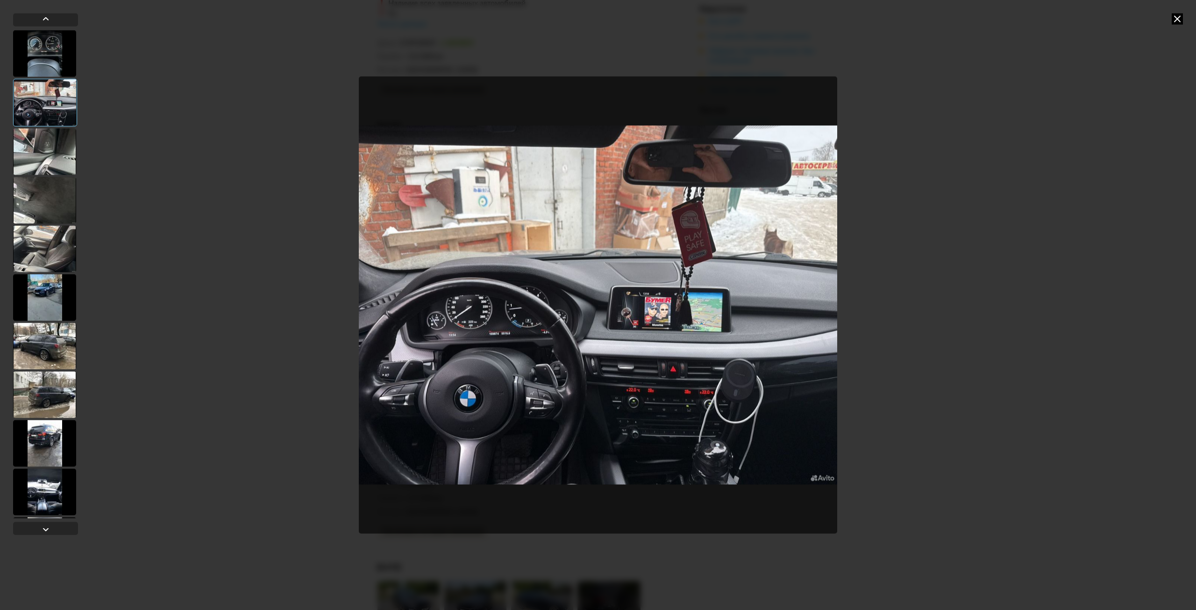
click at [1177, 21] on icon at bounding box center [1177, 18] width 11 height 11
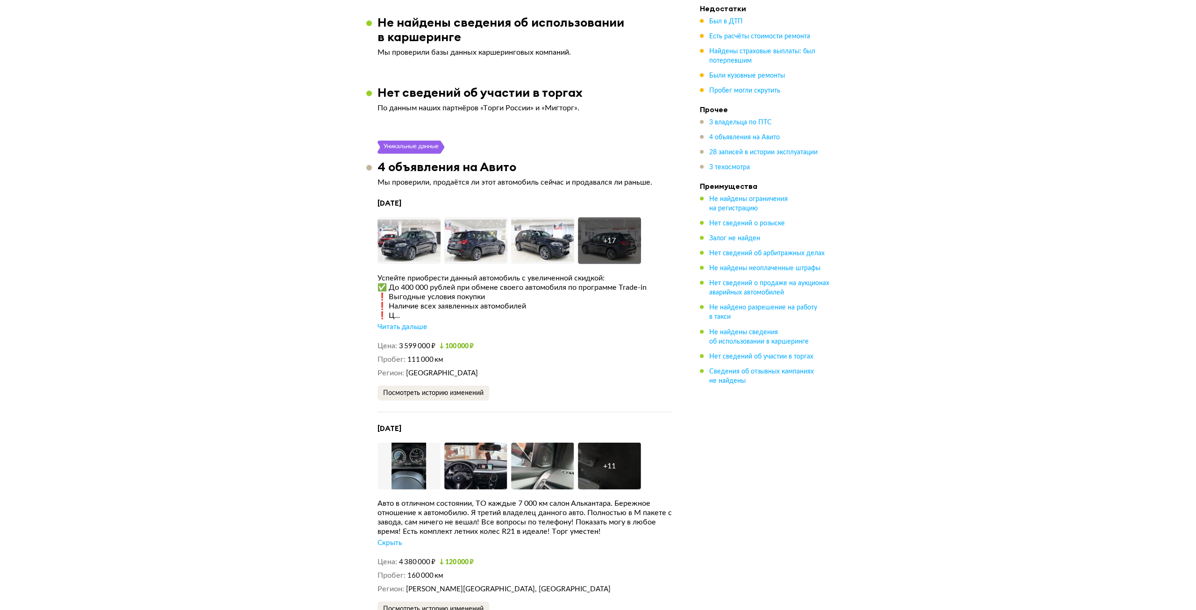
scroll to position [2609, 0]
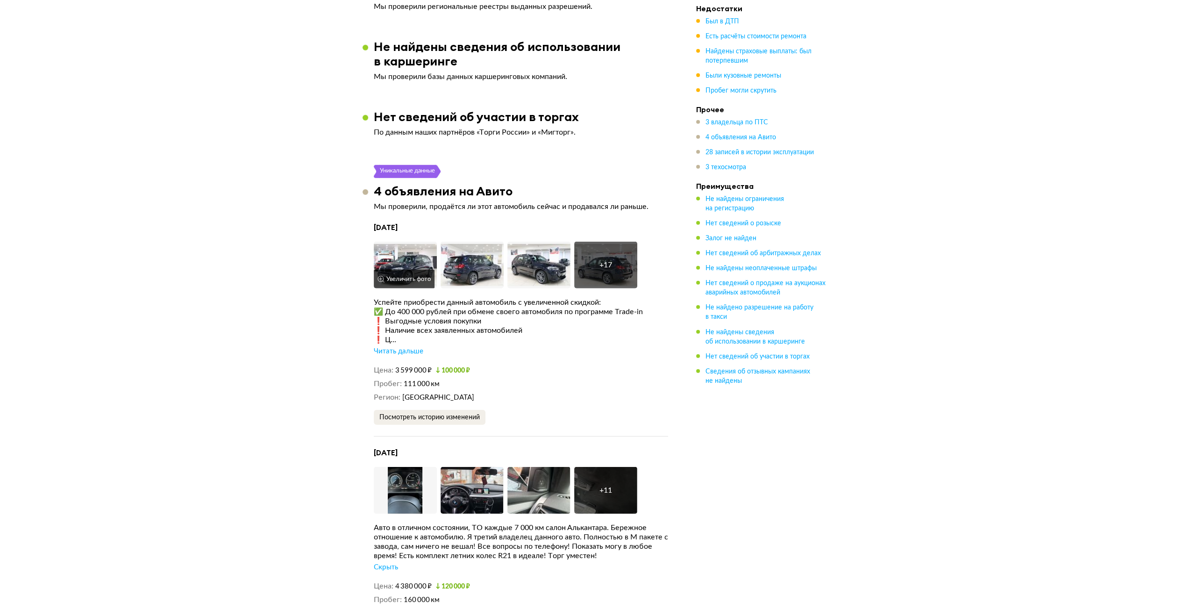
click at [400, 243] on img at bounding box center [405, 265] width 63 height 47
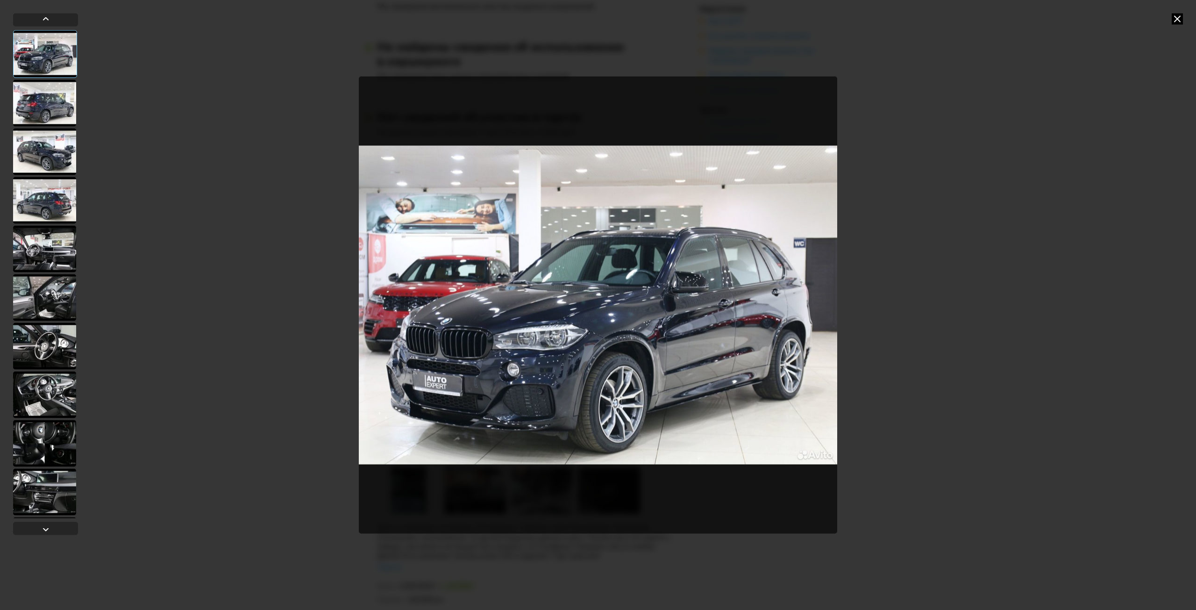
click at [26, 98] on div at bounding box center [44, 102] width 63 height 47
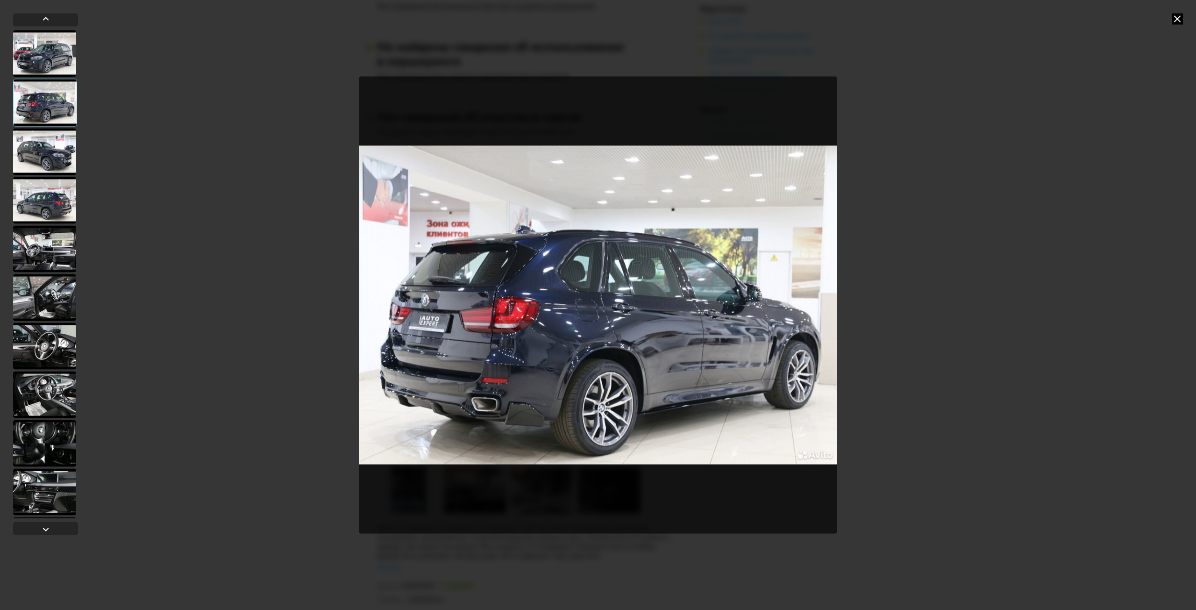
click at [28, 133] on div at bounding box center [44, 151] width 63 height 47
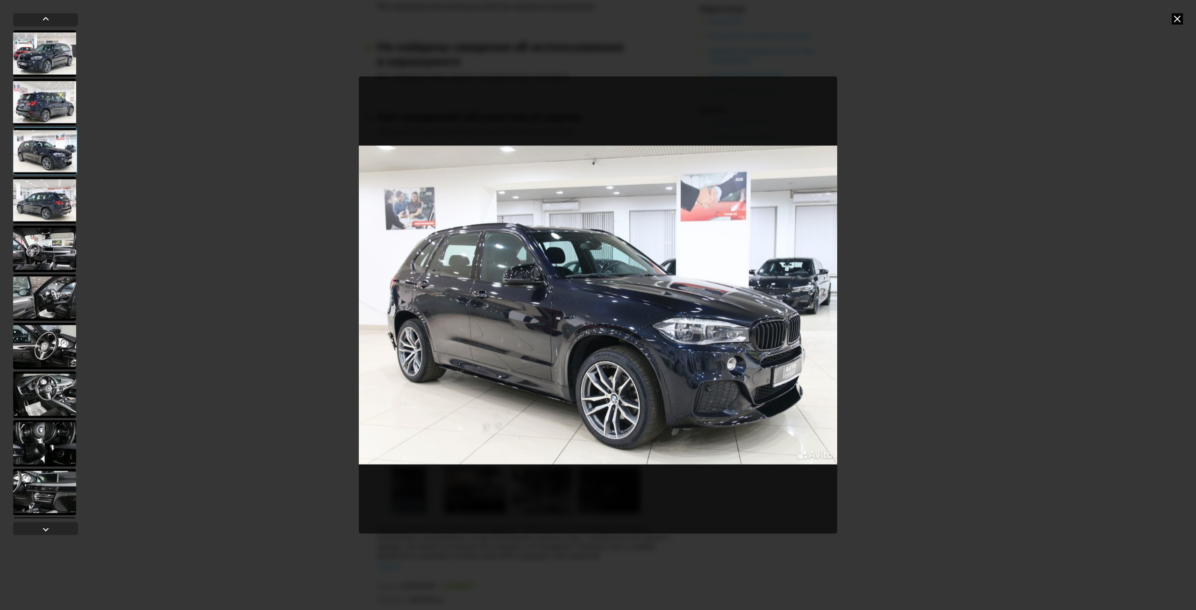
click at [35, 202] on div at bounding box center [44, 200] width 63 height 47
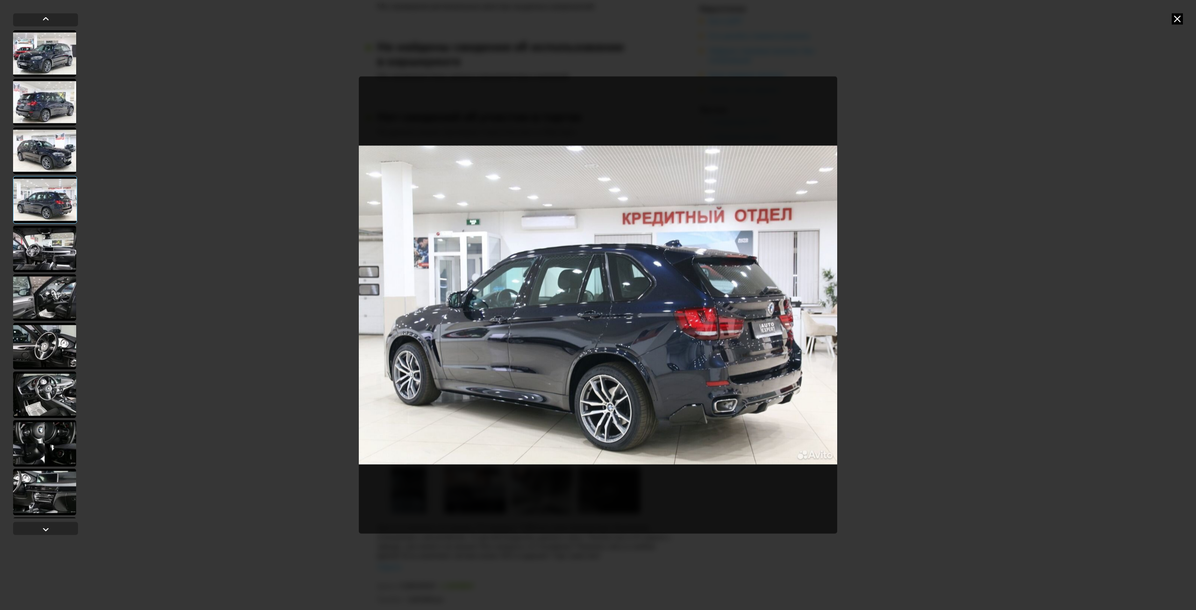
click at [50, 203] on div at bounding box center [45, 200] width 64 height 48
click at [38, 241] on div at bounding box center [44, 248] width 63 height 47
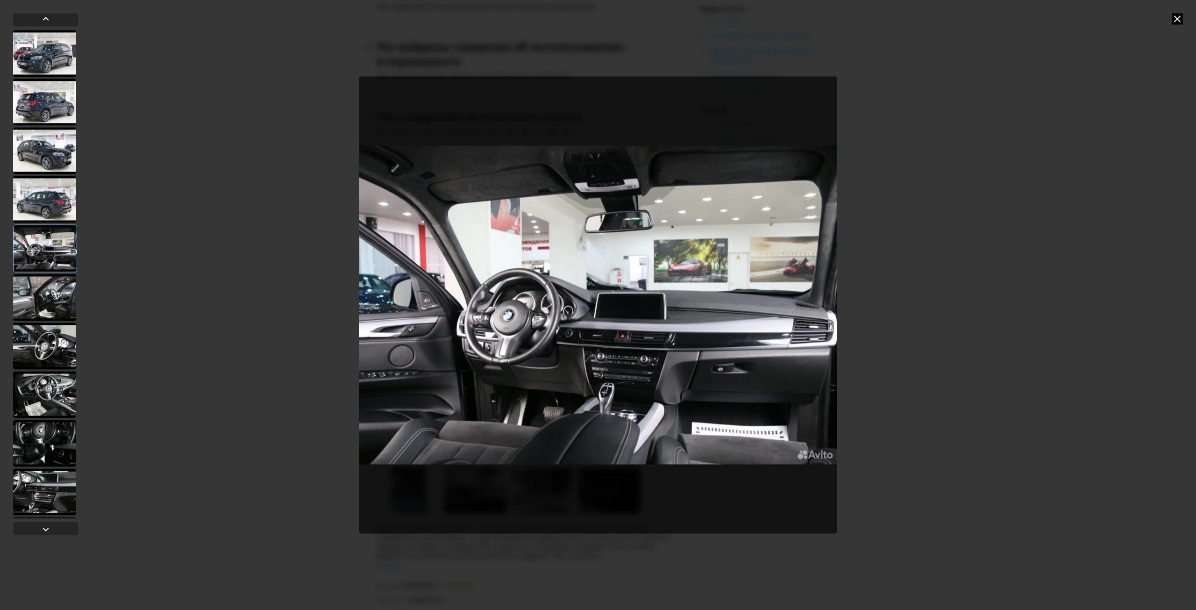
click at [43, 149] on div at bounding box center [44, 150] width 63 height 47
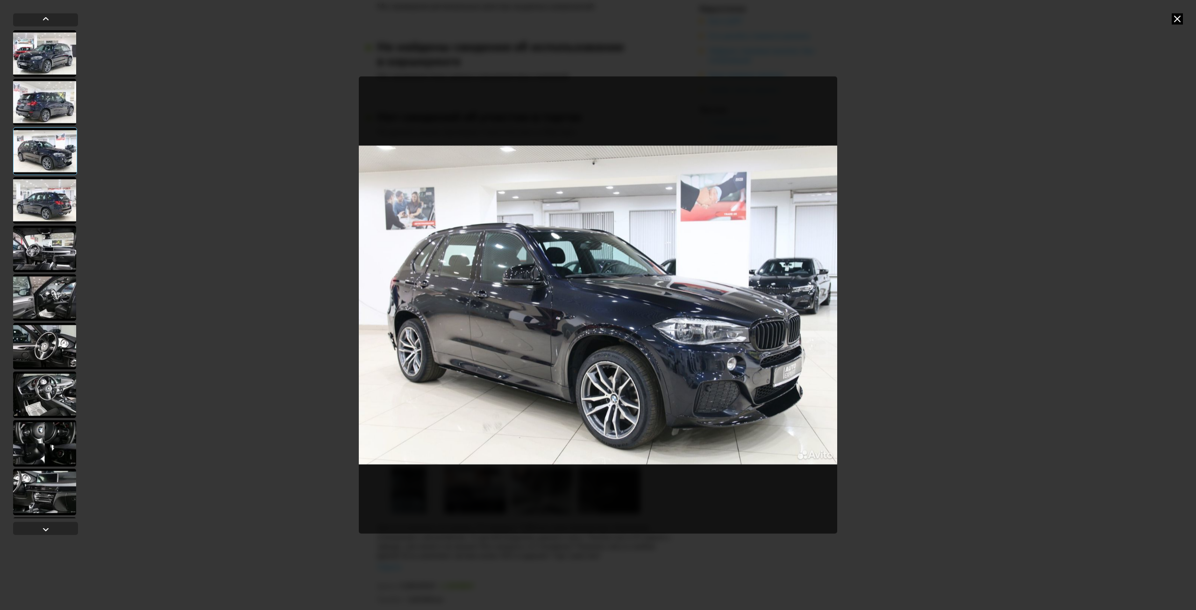
click at [44, 249] on div at bounding box center [44, 248] width 63 height 47
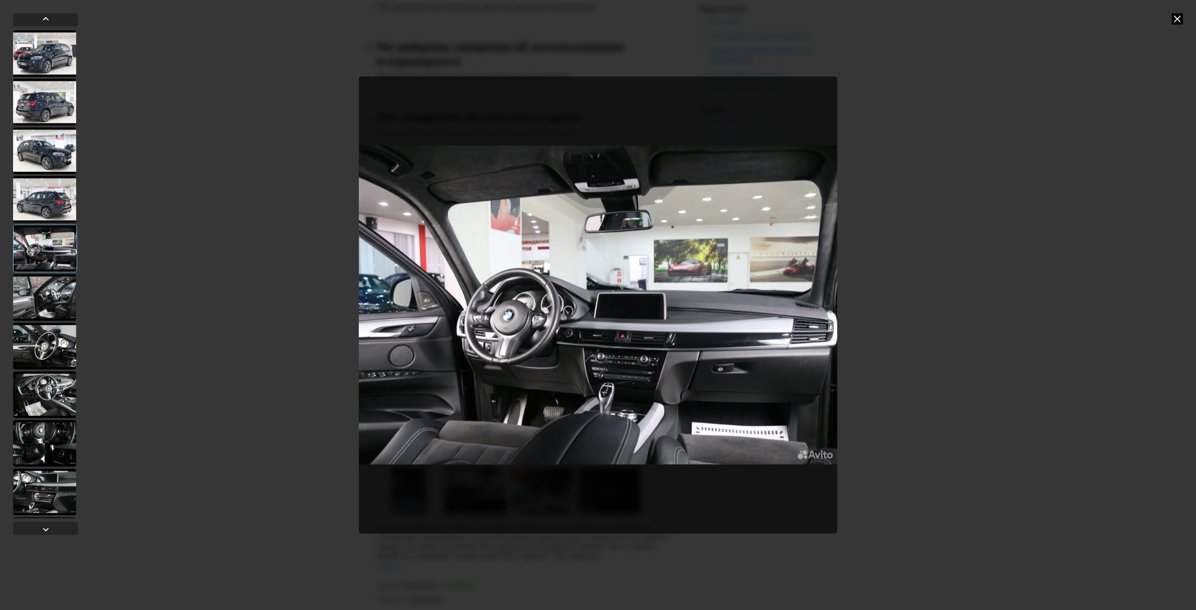
click at [50, 270] on div at bounding box center [45, 248] width 64 height 48
click at [47, 301] on div at bounding box center [44, 297] width 63 height 47
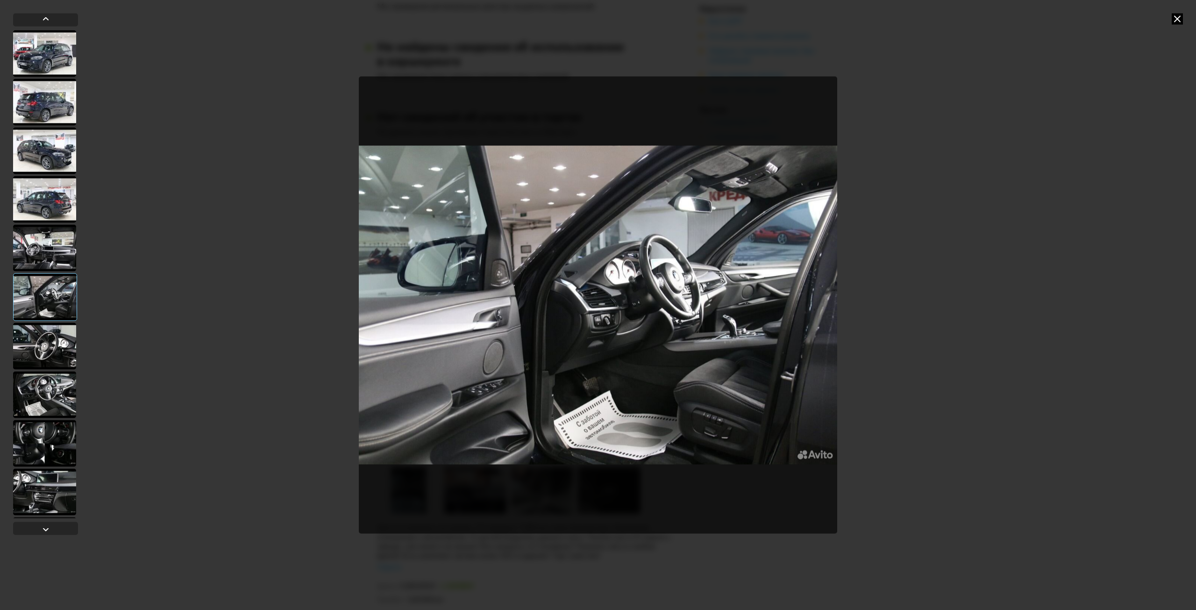
click at [50, 331] on div at bounding box center [44, 345] width 63 height 47
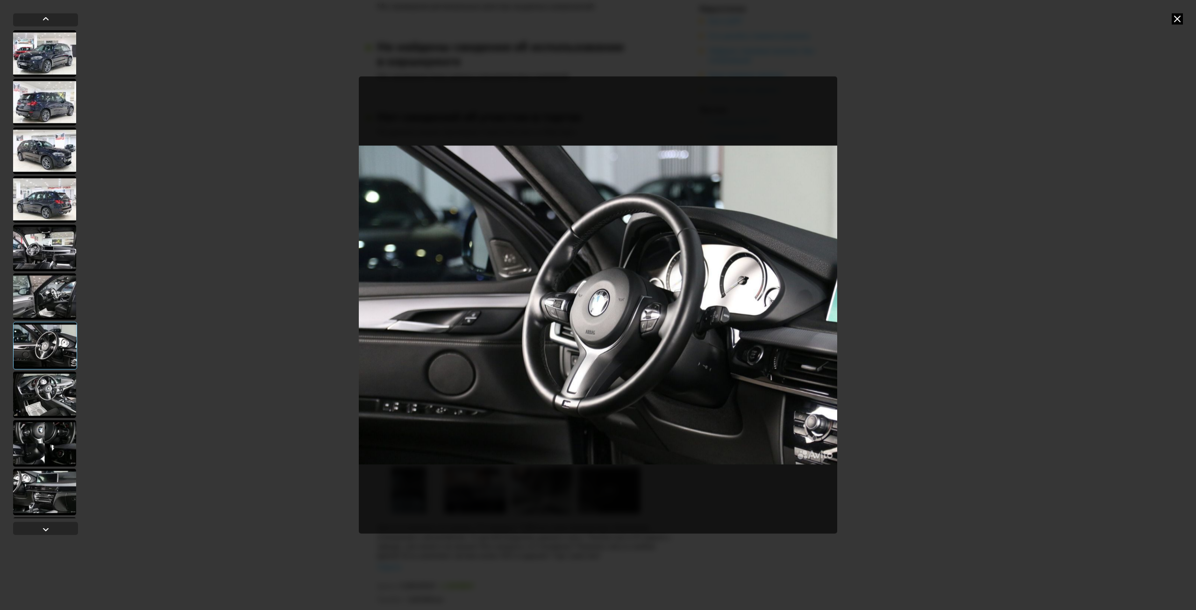
click at [53, 357] on div at bounding box center [45, 345] width 64 height 48
click at [54, 387] on div at bounding box center [44, 394] width 63 height 47
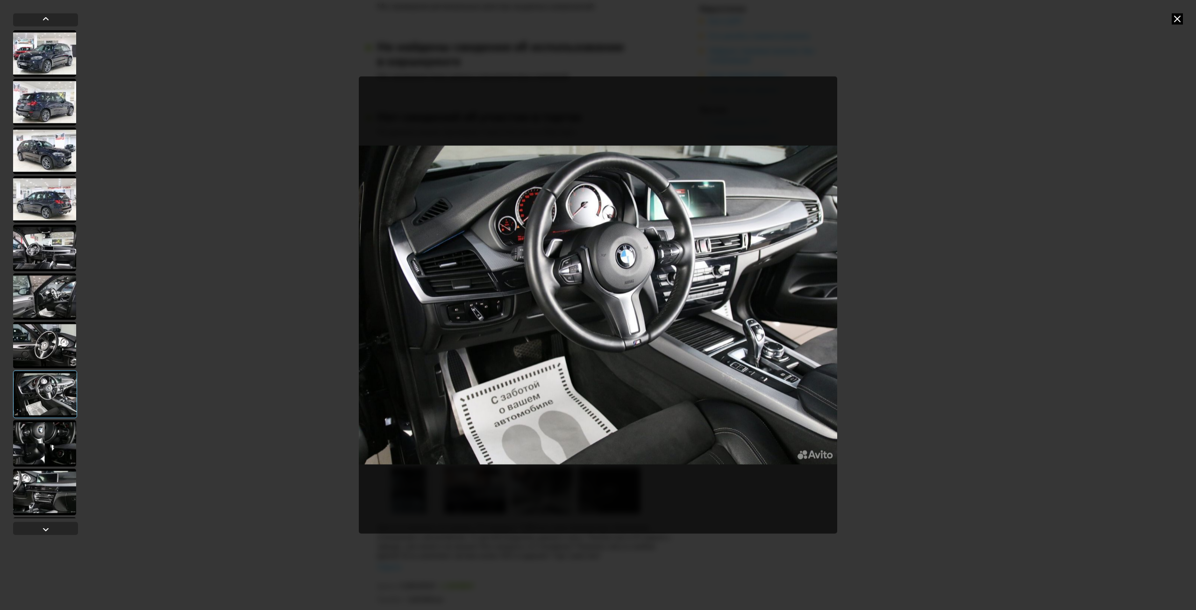
click at [57, 431] on div at bounding box center [44, 443] width 63 height 47
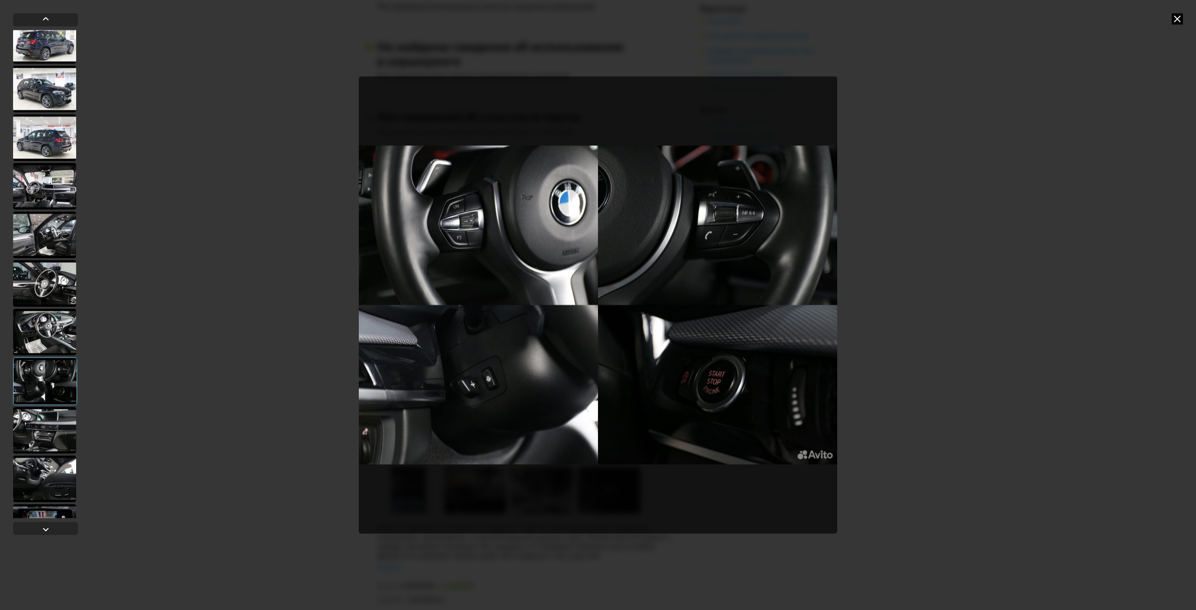
scroll to position [93, 0]
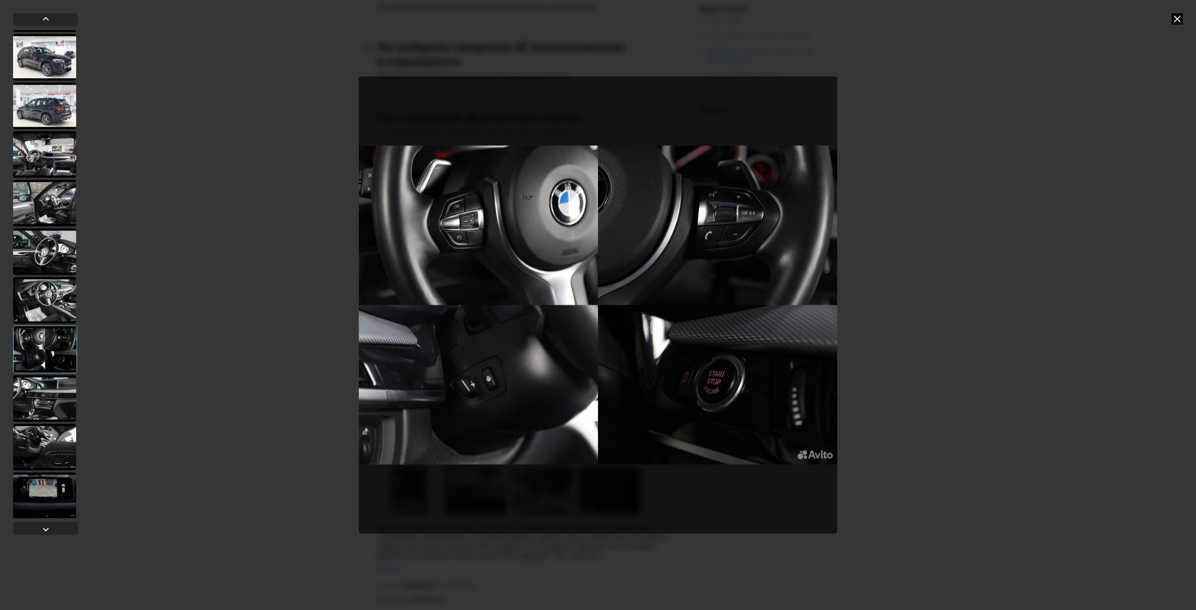
click at [55, 398] on div at bounding box center [44, 398] width 63 height 47
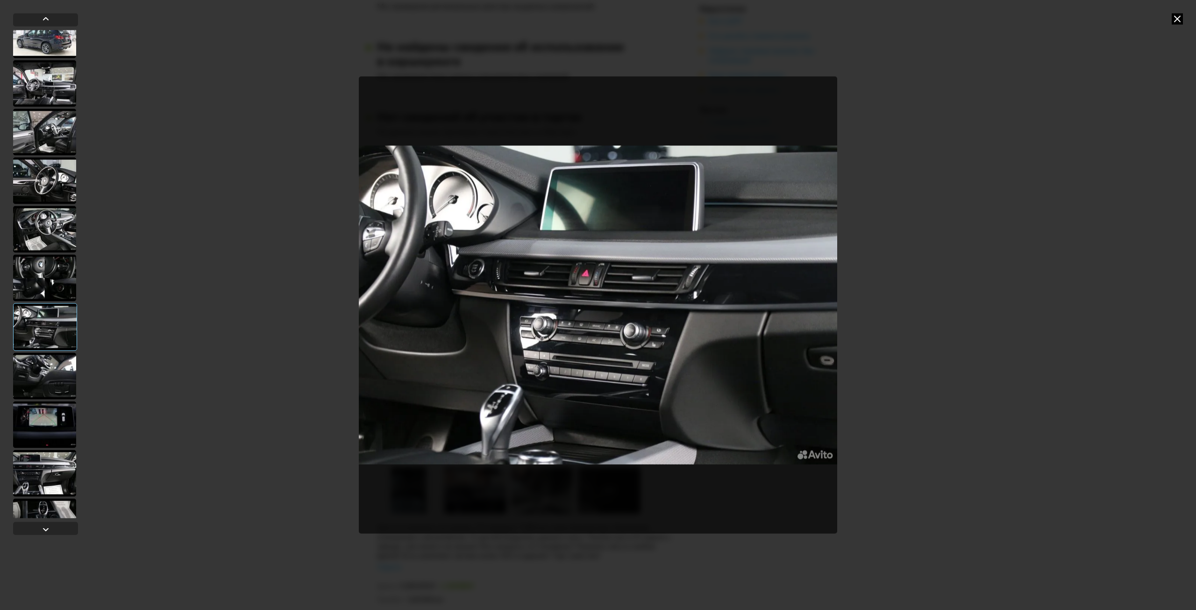
scroll to position [187, 0]
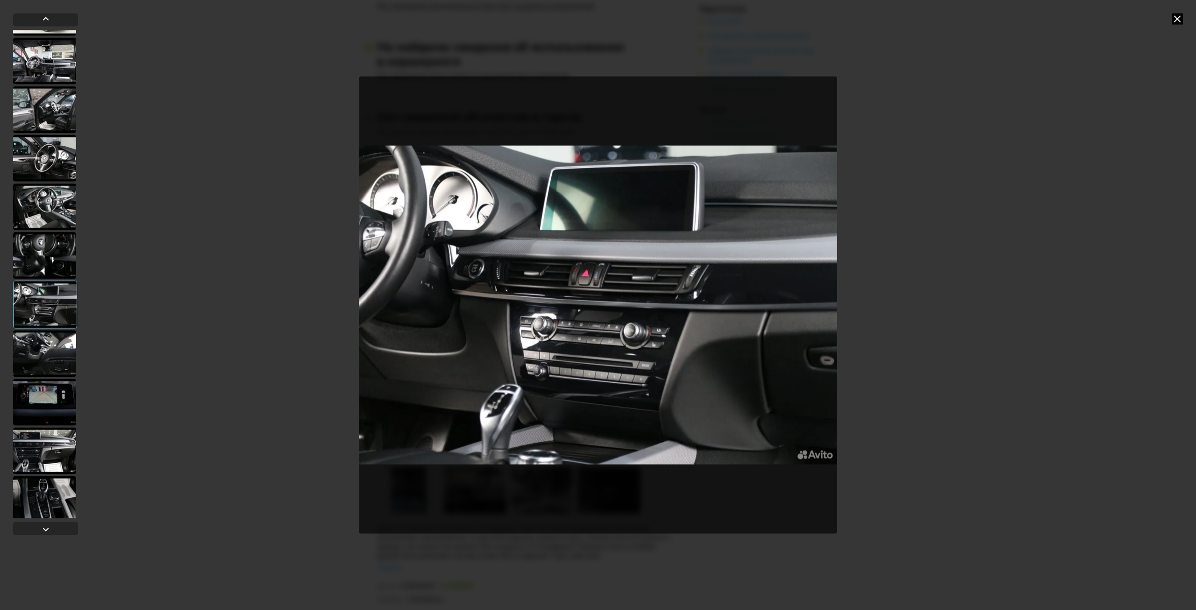
click at [54, 398] on div at bounding box center [44, 401] width 63 height 47
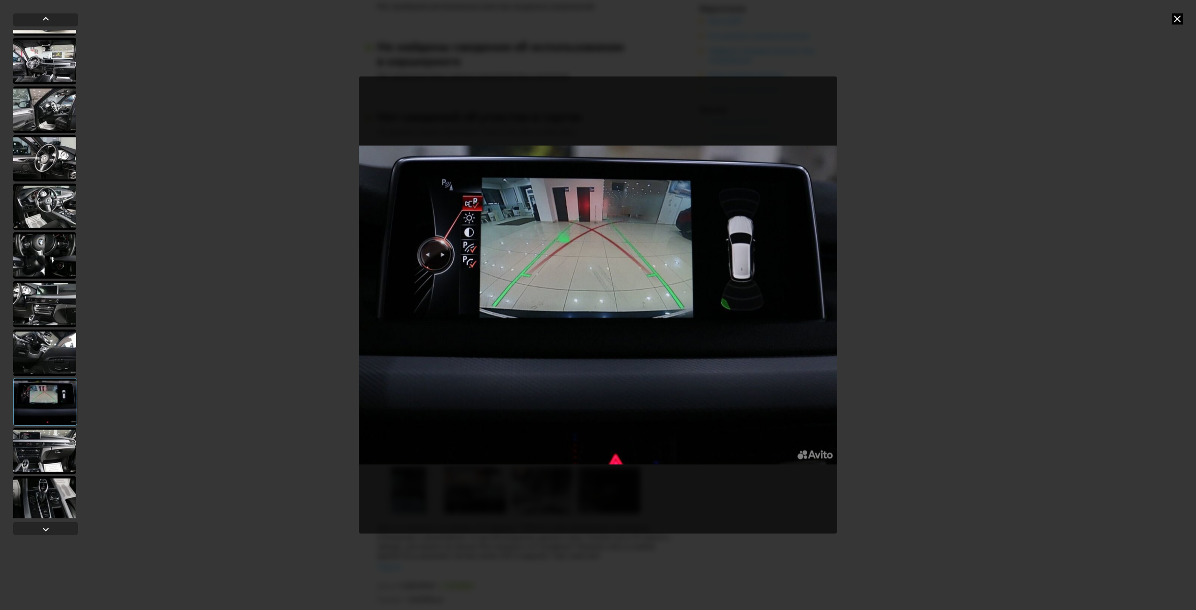
click at [56, 430] on div at bounding box center [44, 450] width 63 height 47
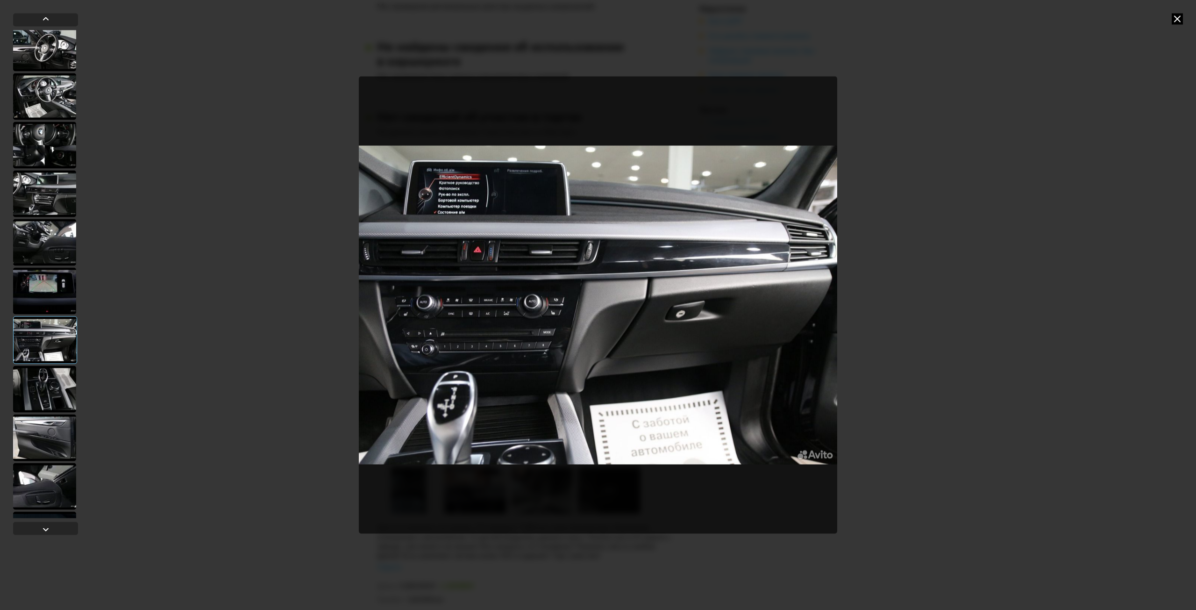
scroll to position [327, 0]
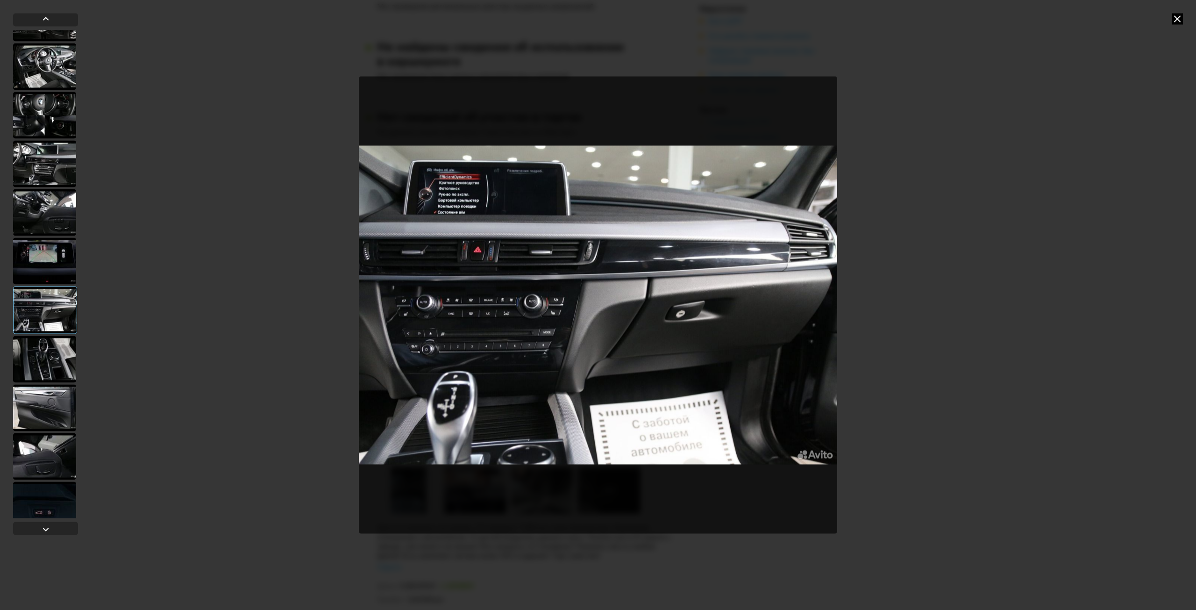
click at [52, 361] on div at bounding box center [44, 359] width 63 height 47
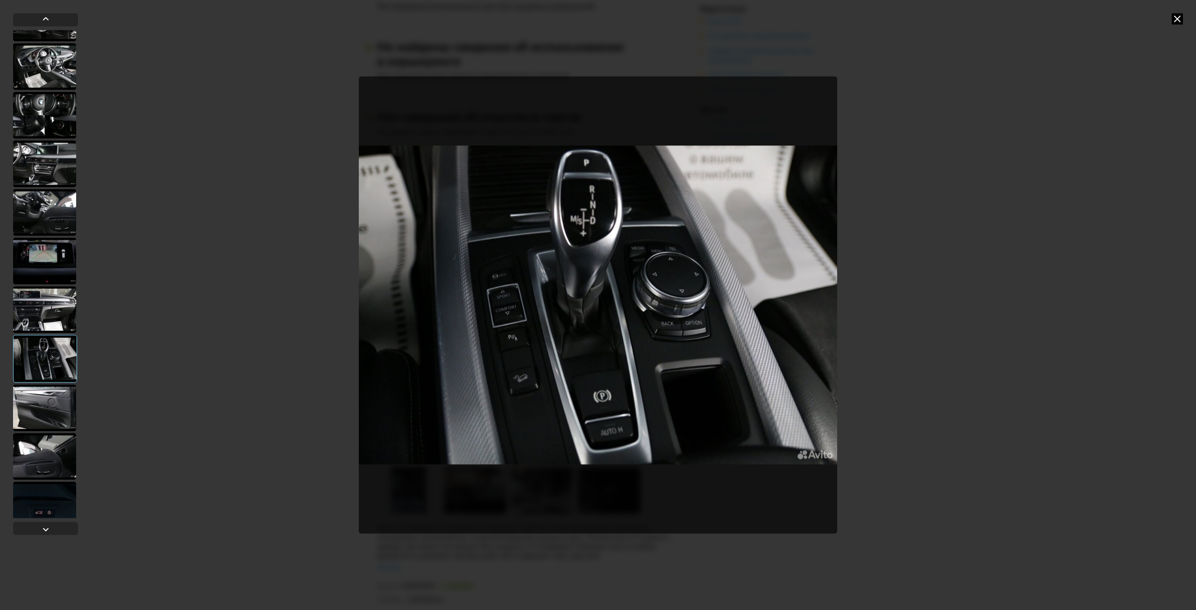
click at [51, 398] on div at bounding box center [44, 407] width 63 height 47
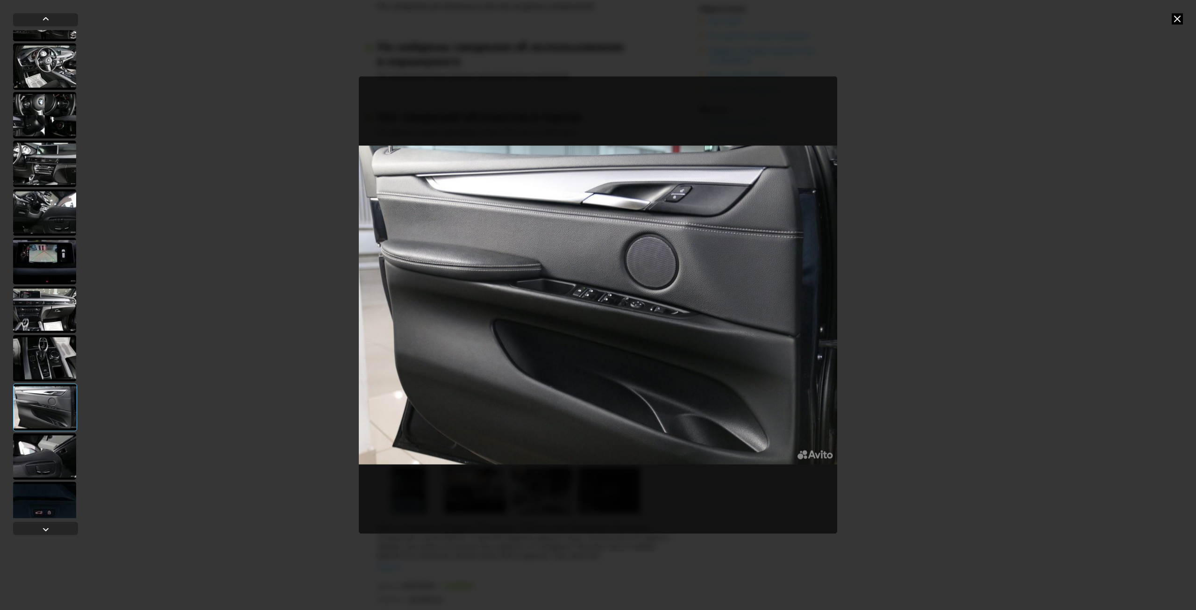
click at [44, 367] on div at bounding box center [44, 358] width 63 height 47
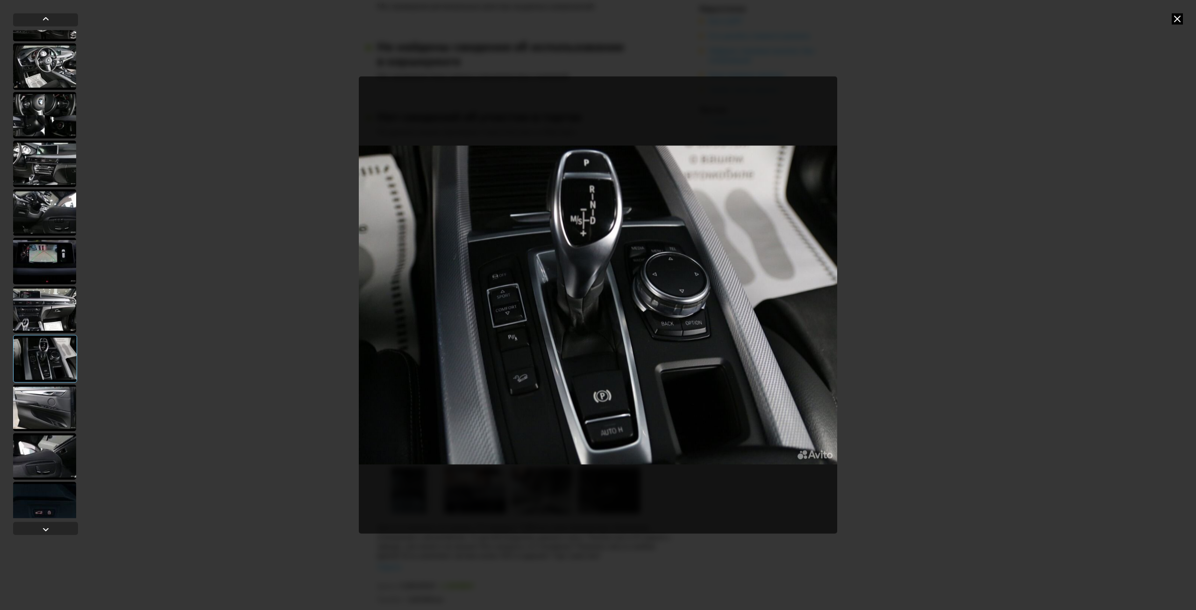
click at [40, 436] on div at bounding box center [44, 456] width 63 height 47
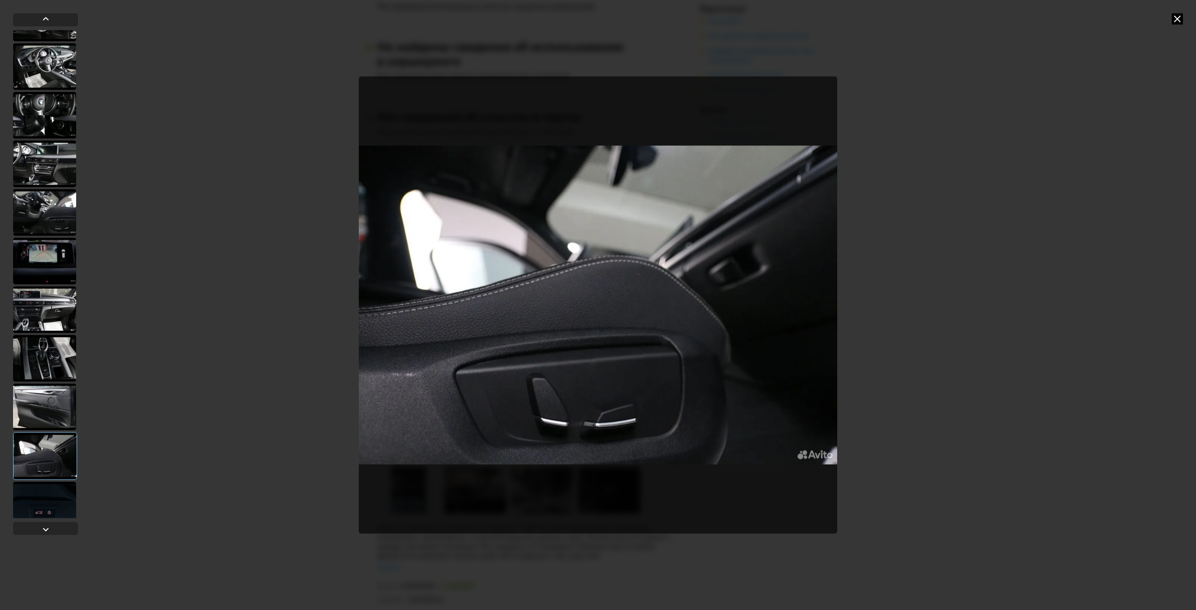
click at [33, 386] on div at bounding box center [44, 406] width 63 height 47
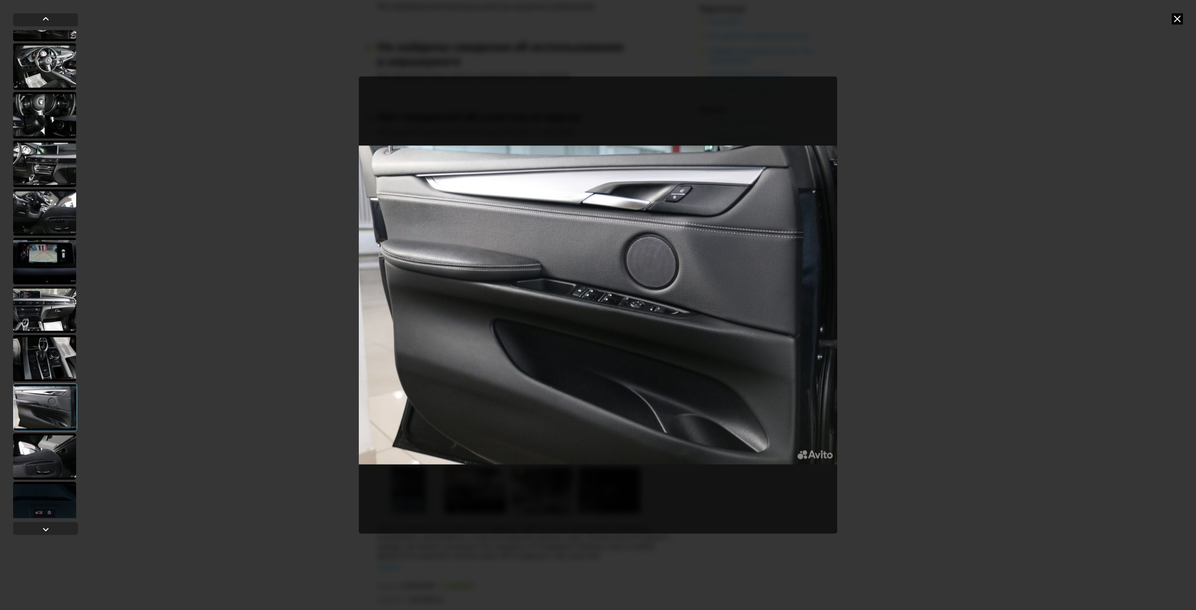
click at [39, 351] on div at bounding box center [44, 358] width 63 height 47
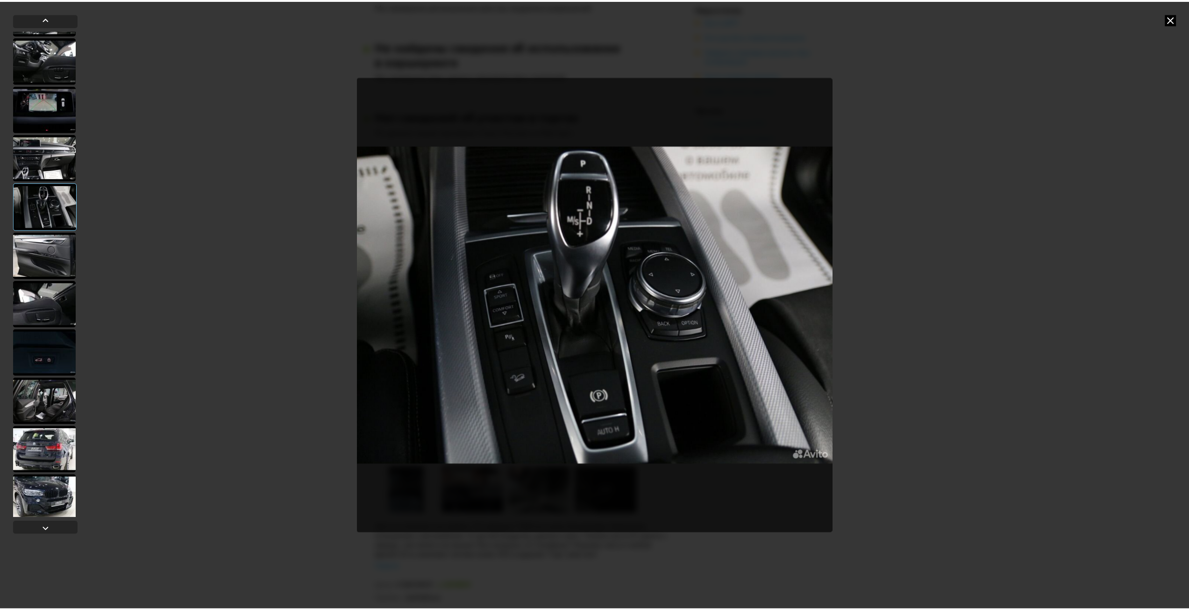
scroll to position [485, 0]
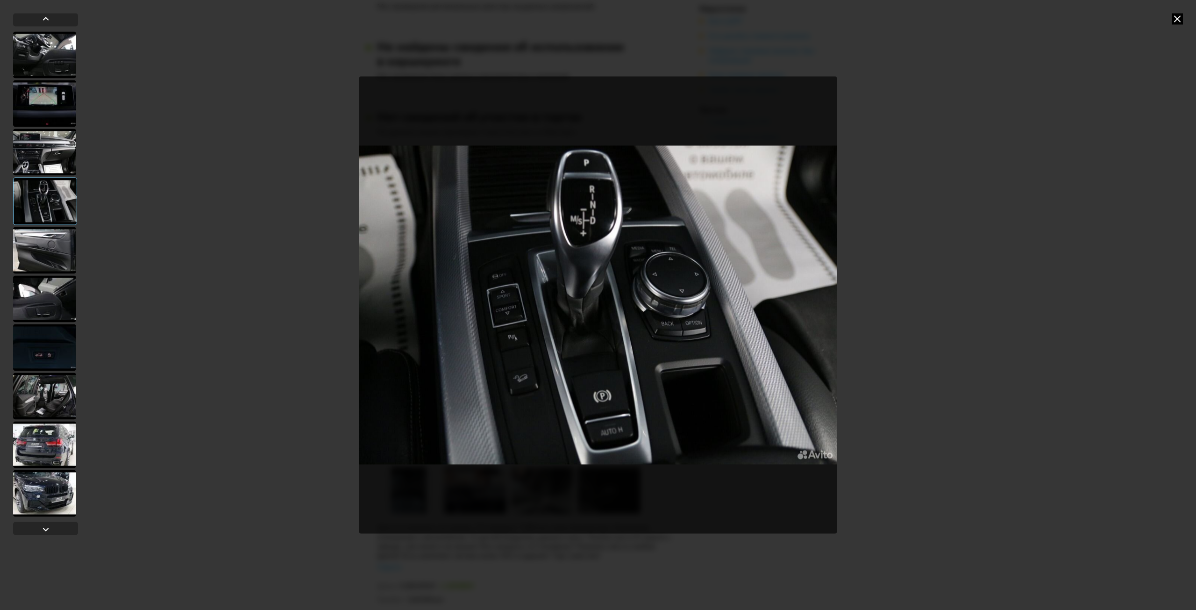
click at [42, 407] on div at bounding box center [44, 395] width 63 height 47
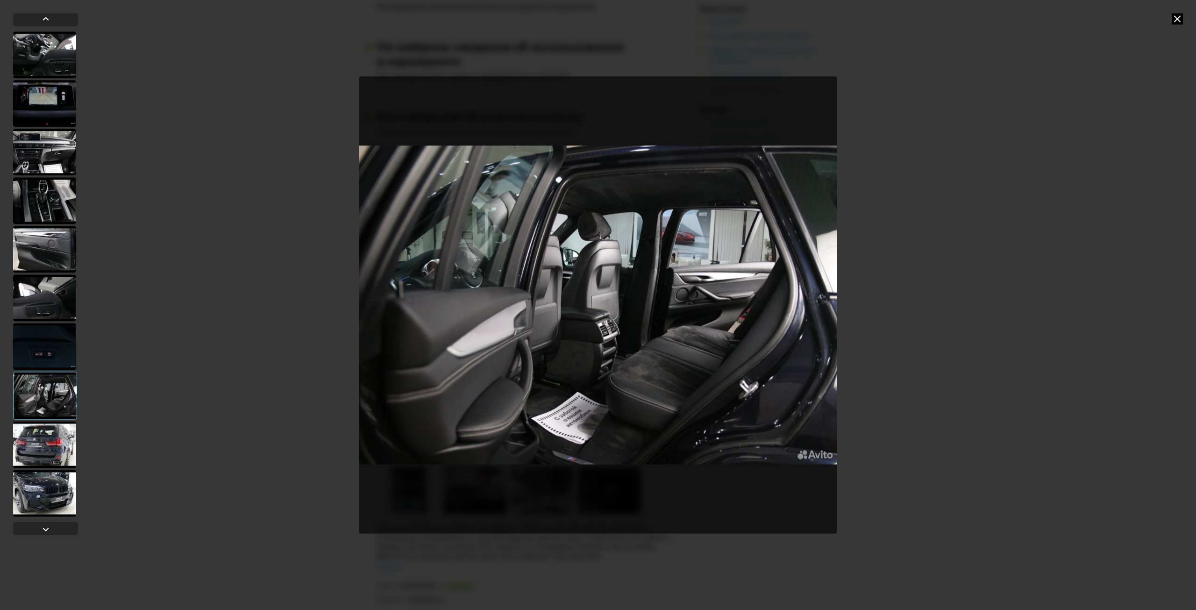
click at [44, 444] on div at bounding box center [44, 444] width 63 height 47
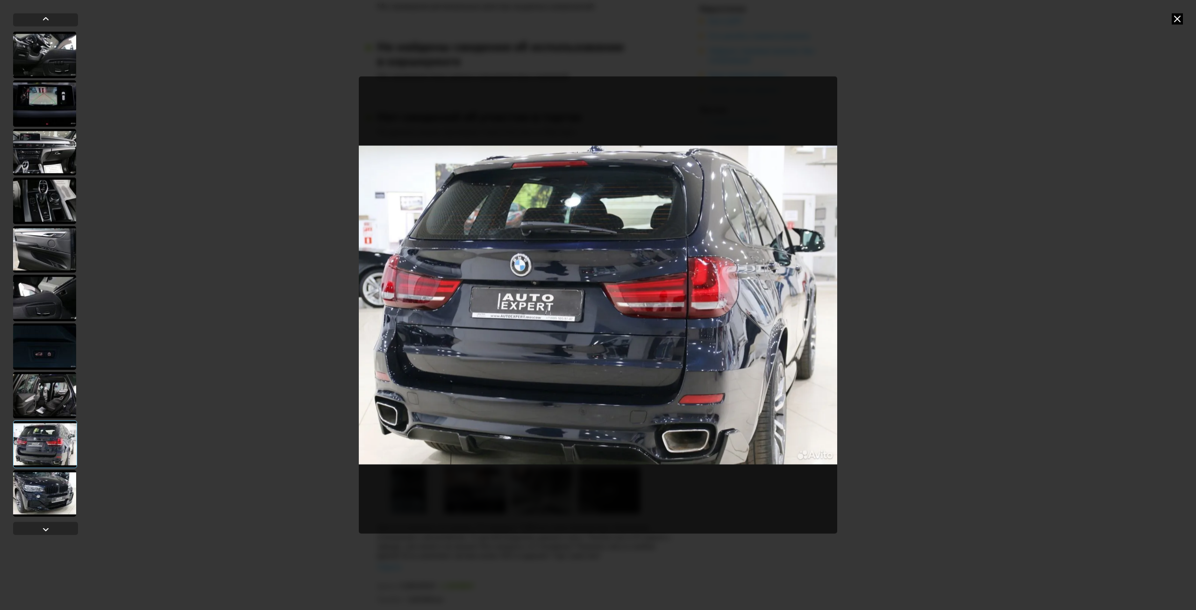
click at [50, 477] on div at bounding box center [44, 493] width 63 height 47
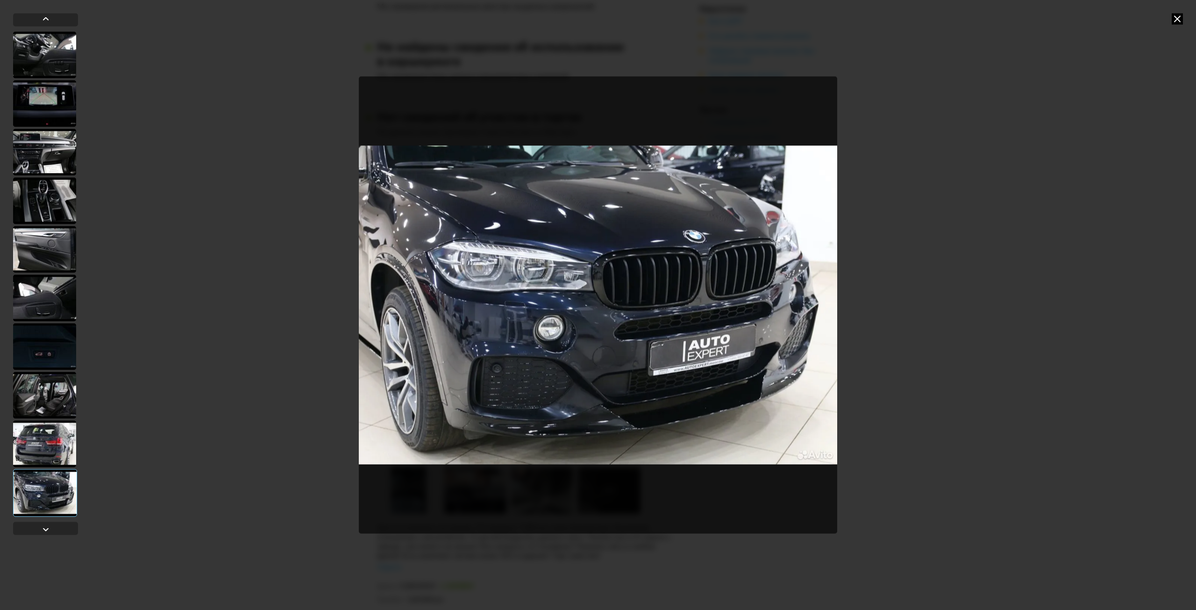
click at [53, 428] on div at bounding box center [44, 443] width 63 height 47
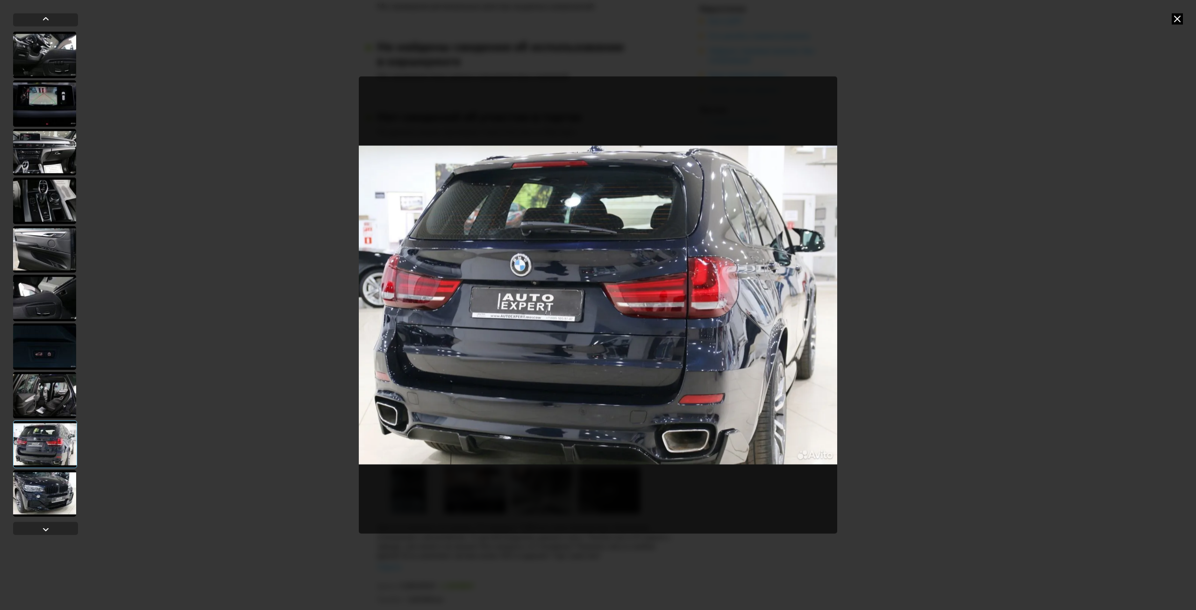
click at [60, 386] on div at bounding box center [44, 394] width 63 height 47
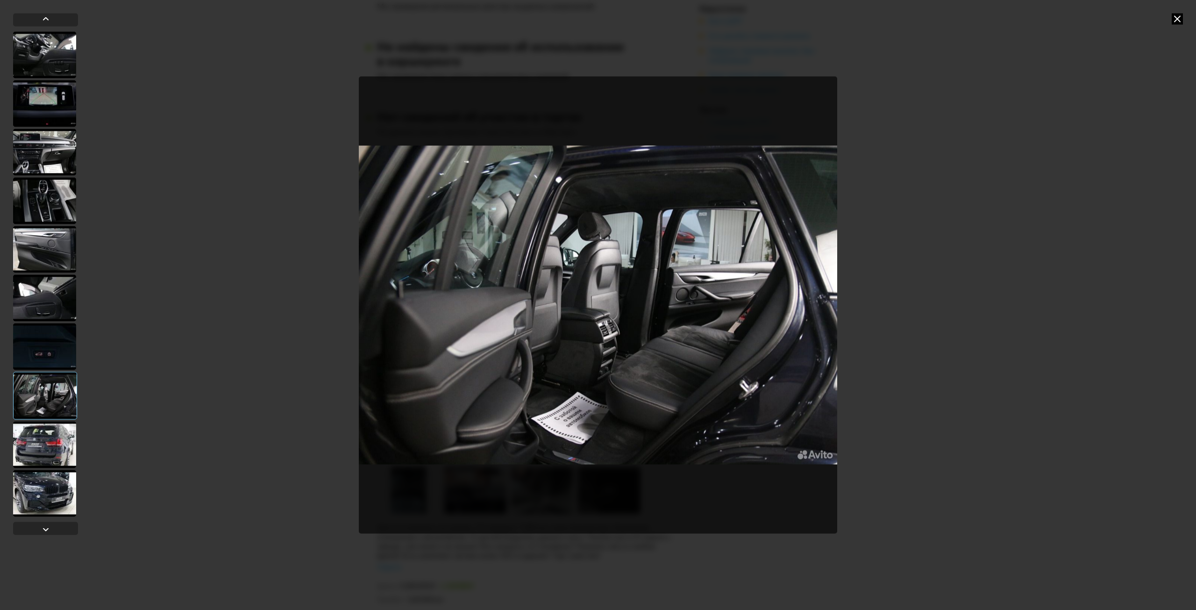
click at [65, 354] on div at bounding box center [44, 346] width 63 height 47
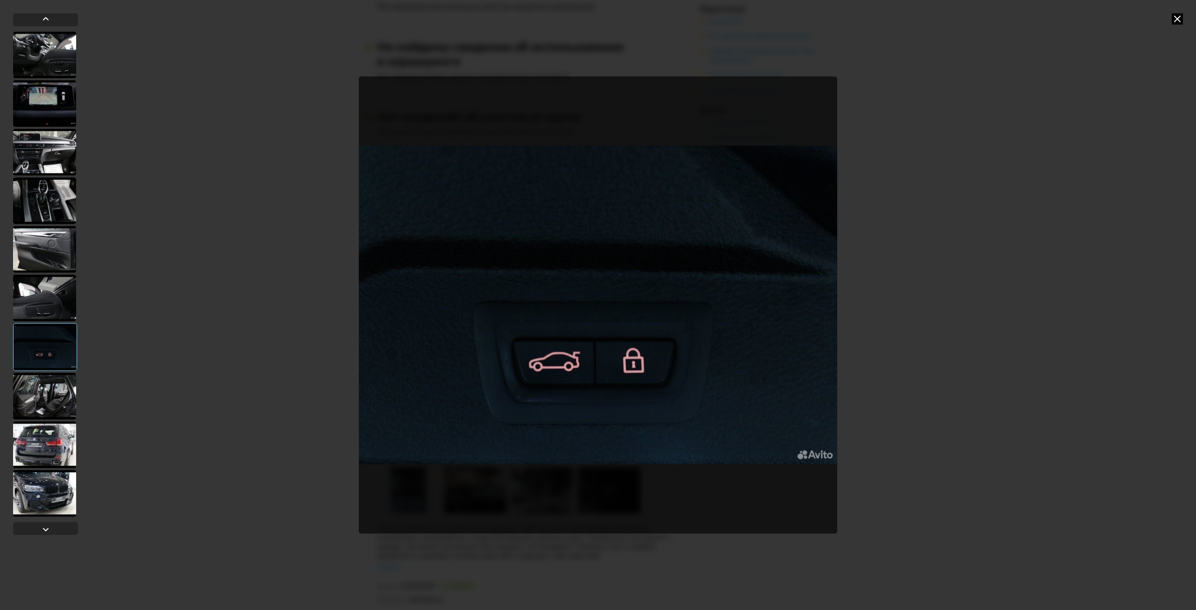
click at [1177, 17] on icon at bounding box center [1177, 18] width 11 height 11
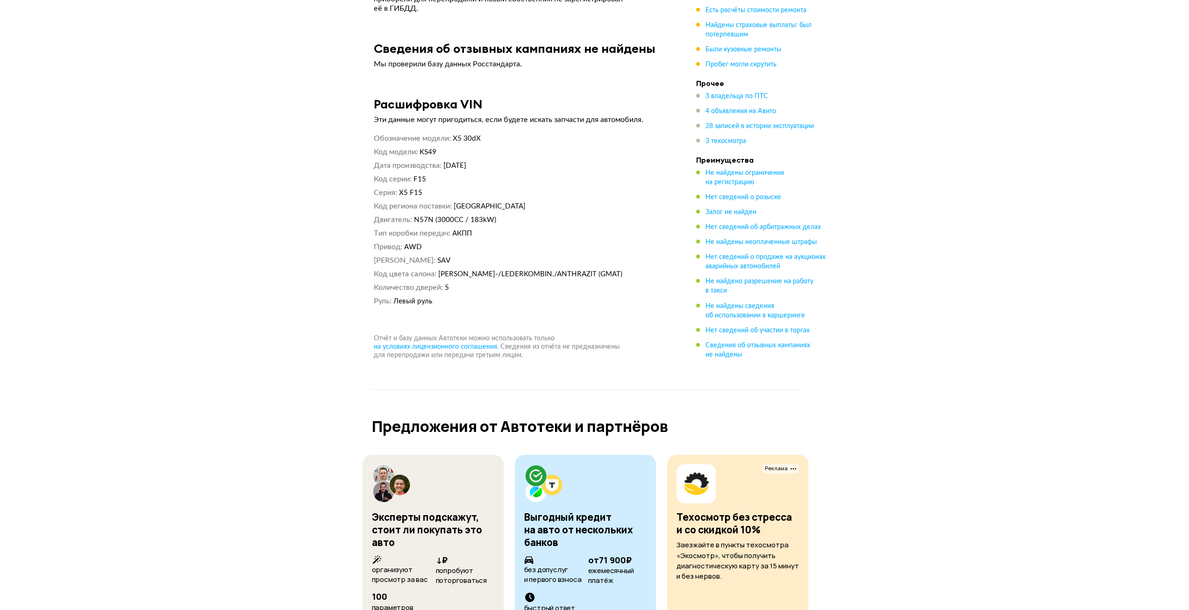
scroll to position [6589, 0]
